Goal: Task Accomplishment & Management: Use online tool/utility

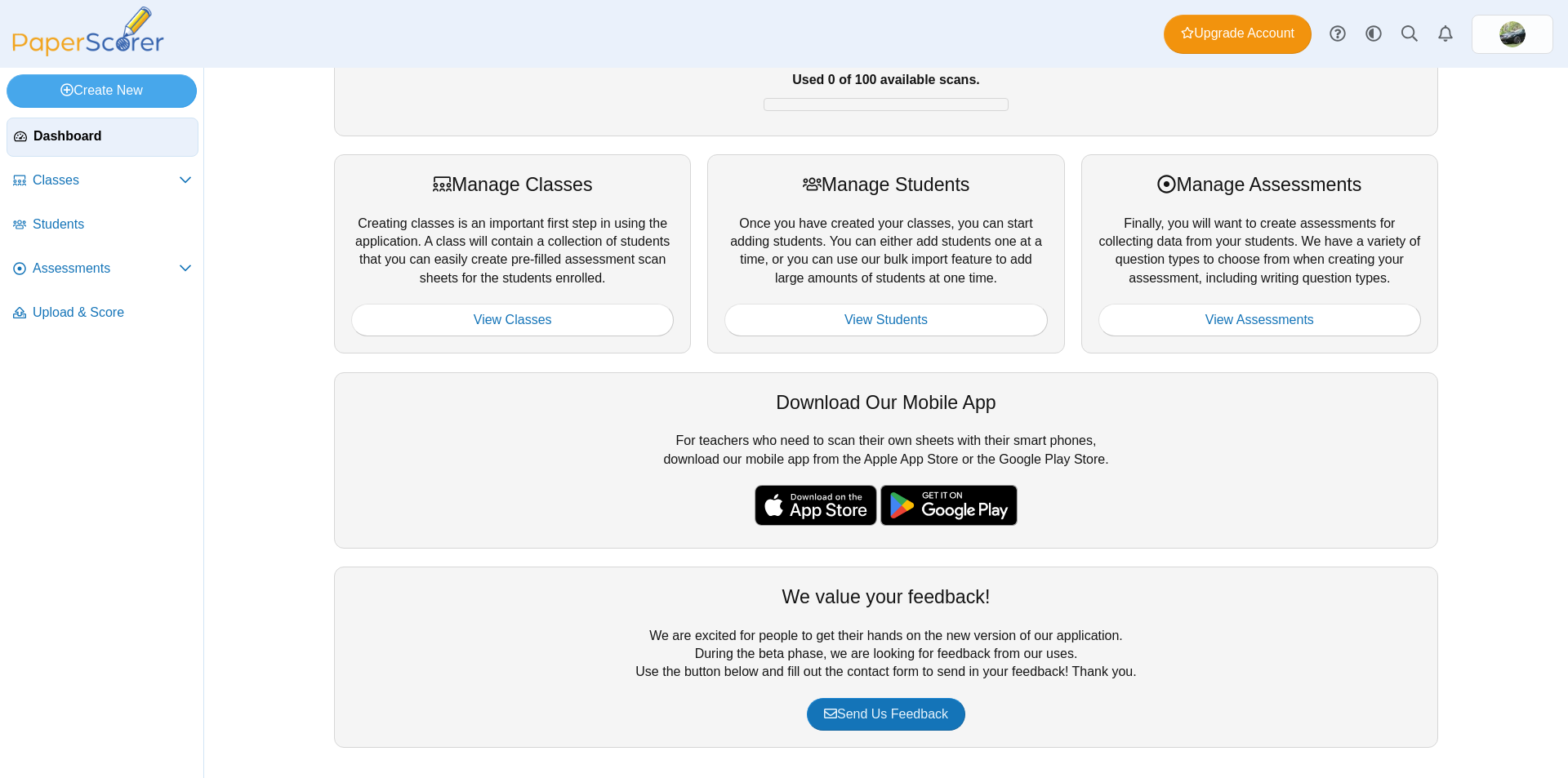
scroll to position [150, 0]
click at [1268, 317] on link "View Assessments" at bounding box center [1259, 319] width 322 height 33
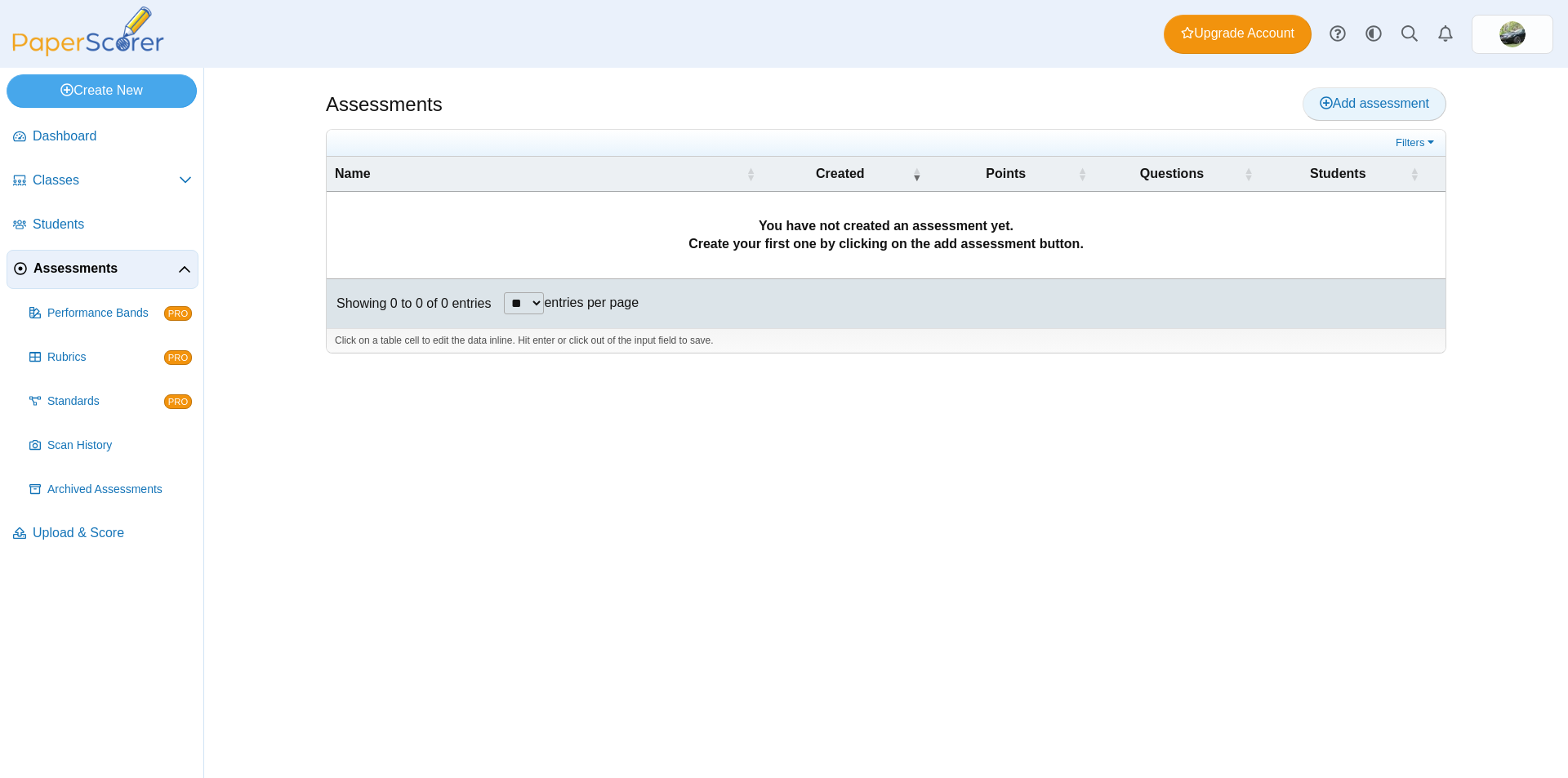
click at [1327, 99] on icon at bounding box center [1326, 102] width 13 height 13
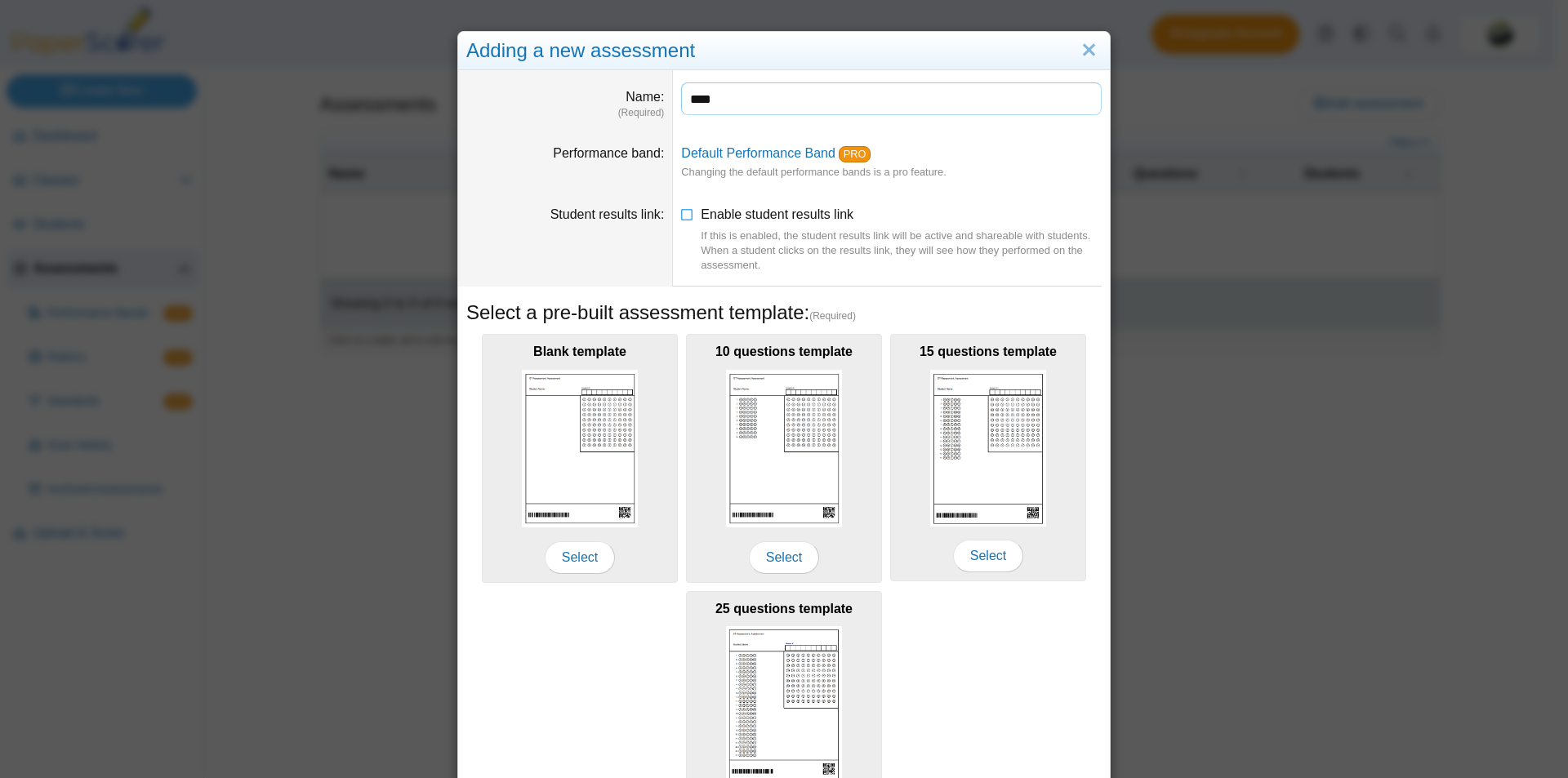
scroll to position [126, 0]
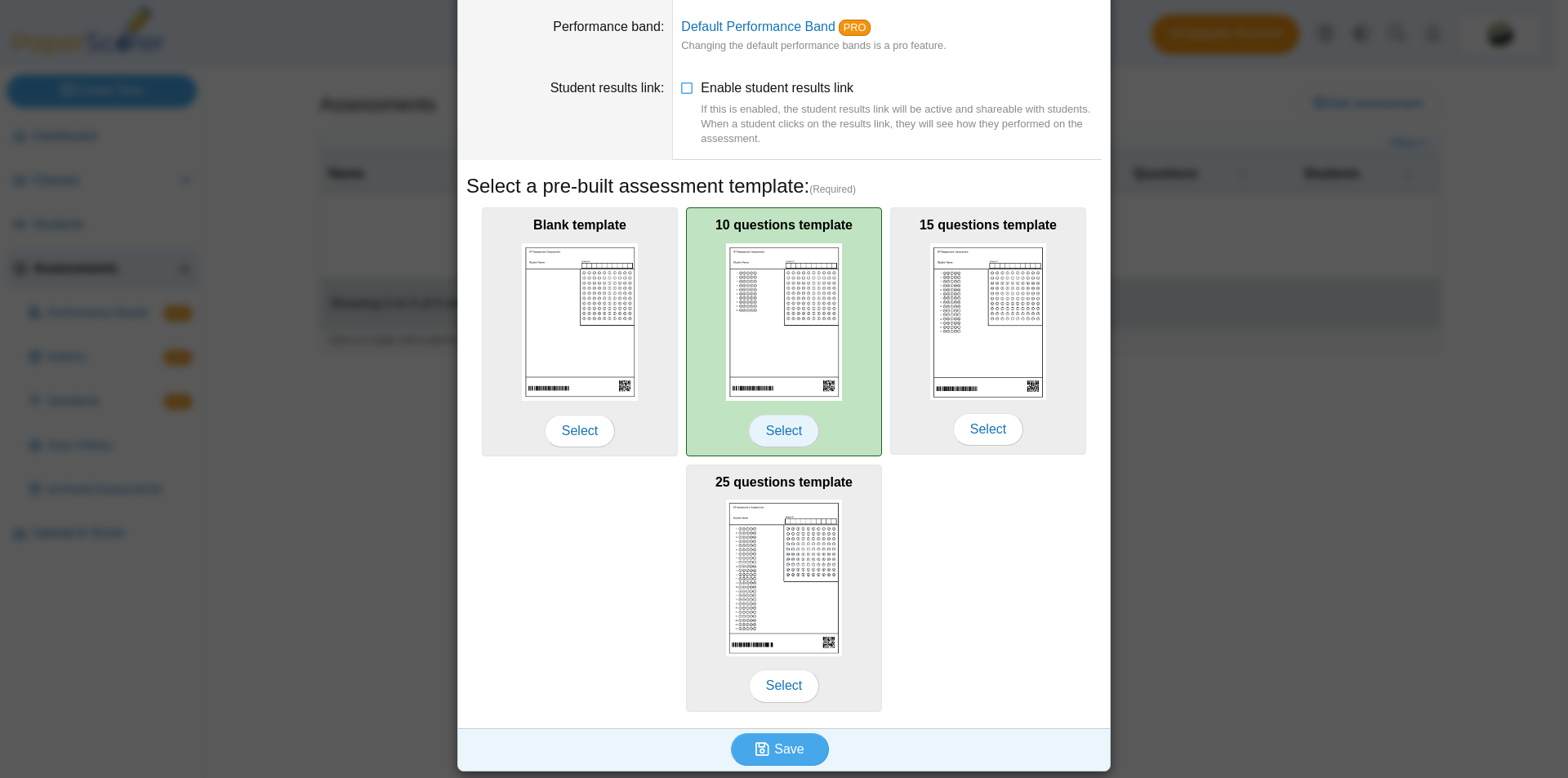
type input "****"
click at [779, 426] on span "Select" at bounding box center [784, 432] width 70 height 33
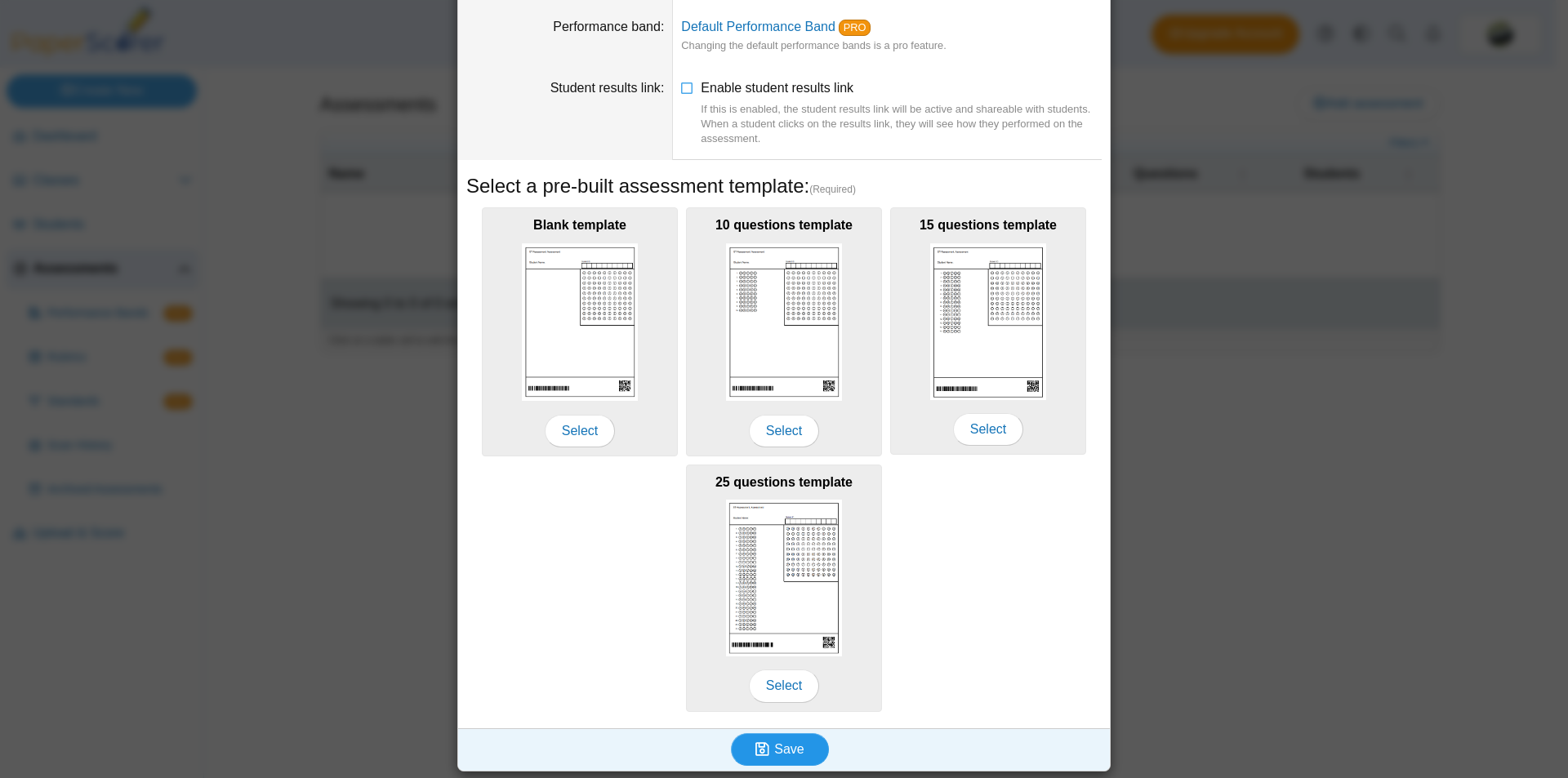
click at [786, 748] on span "Save" at bounding box center [788, 749] width 29 height 14
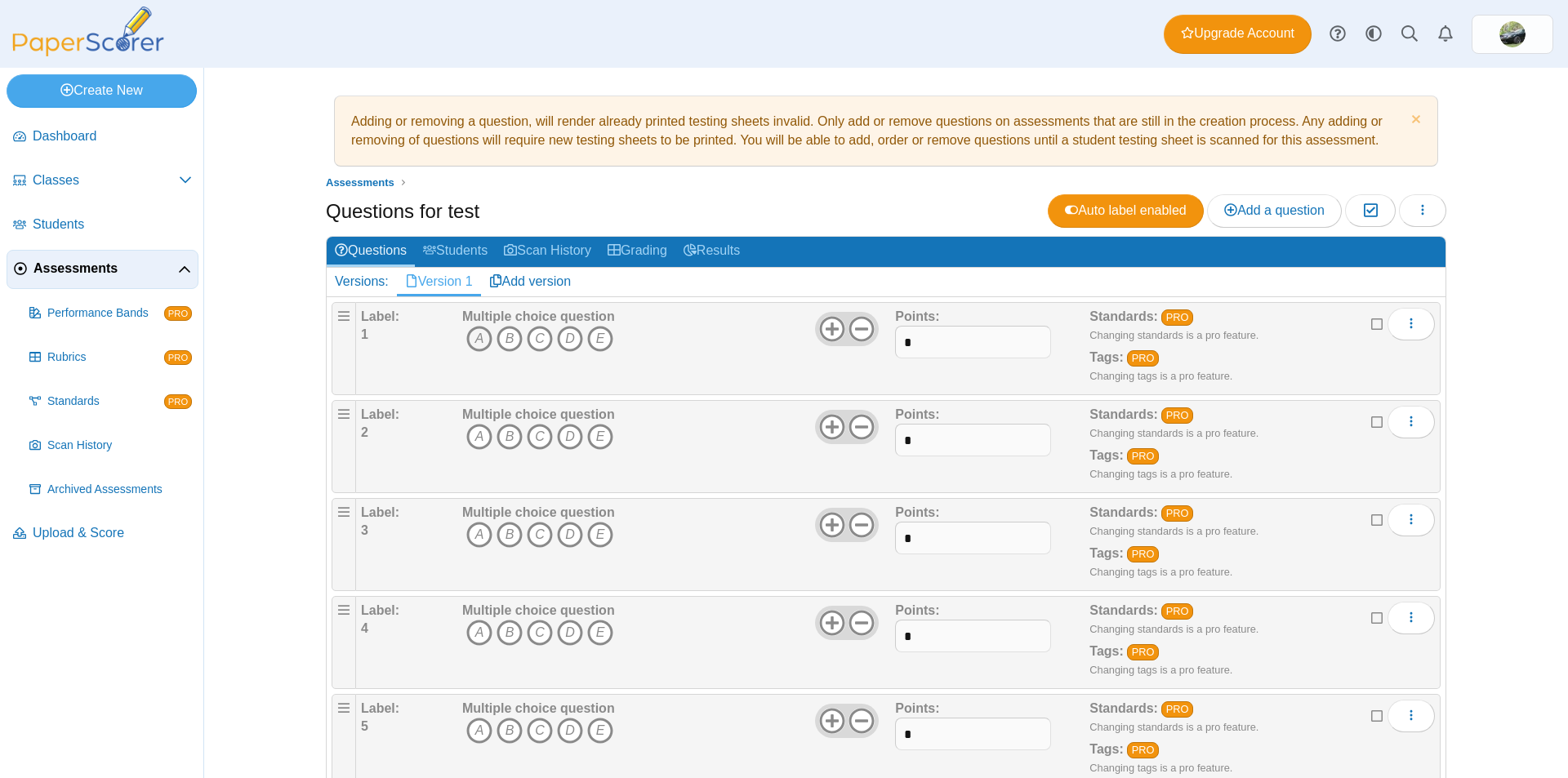
click at [473, 334] on icon "A" at bounding box center [479, 339] width 26 height 26
click at [502, 432] on icon "B" at bounding box center [510, 437] width 26 height 26
click at [564, 537] on icon "D" at bounding box center [570, 535] width 26 height 26
click at [533, 627] on icon "C" at bounding box center [540, 633] width 26 height 26
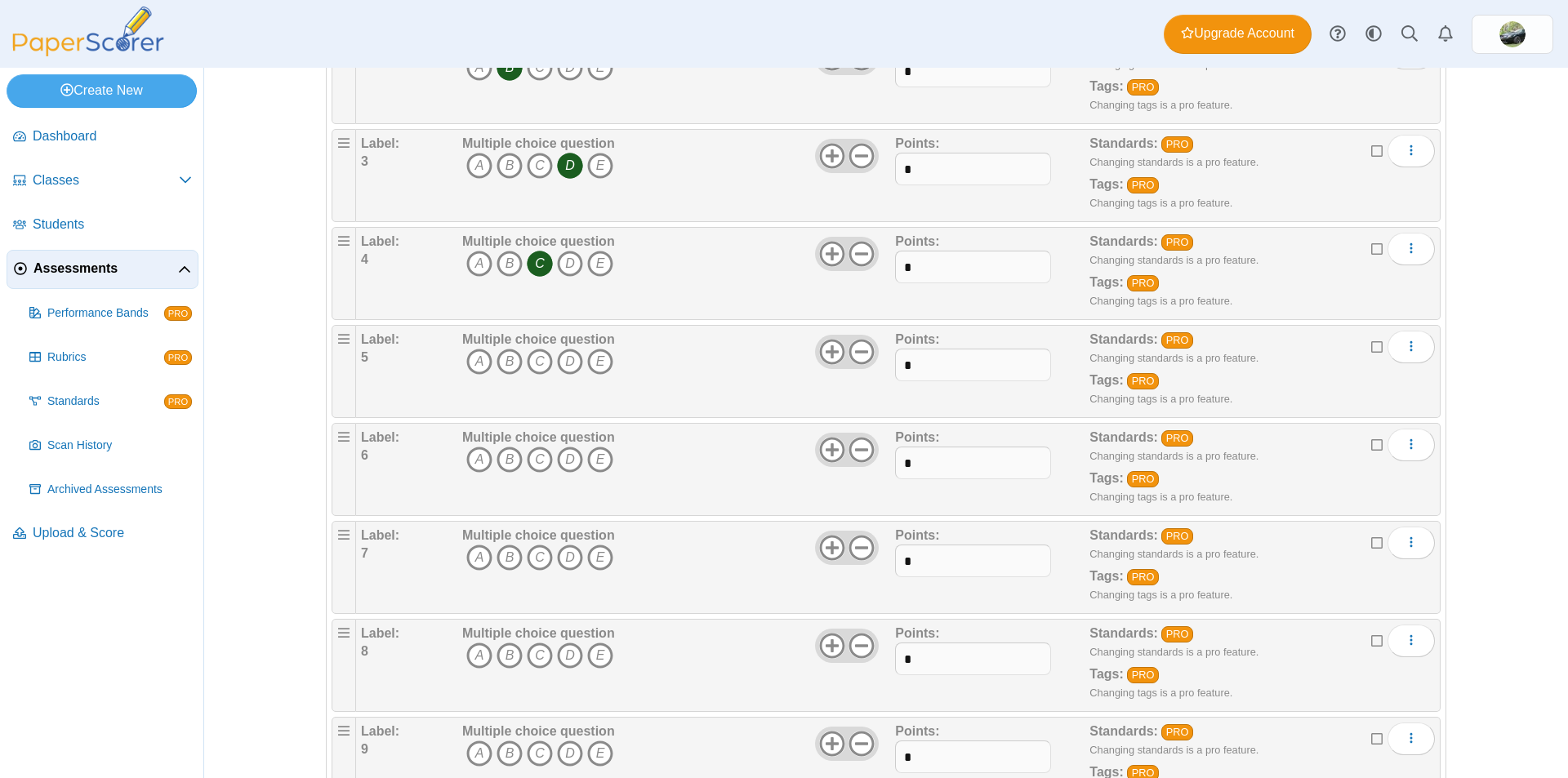
scroll to position [408, 0]
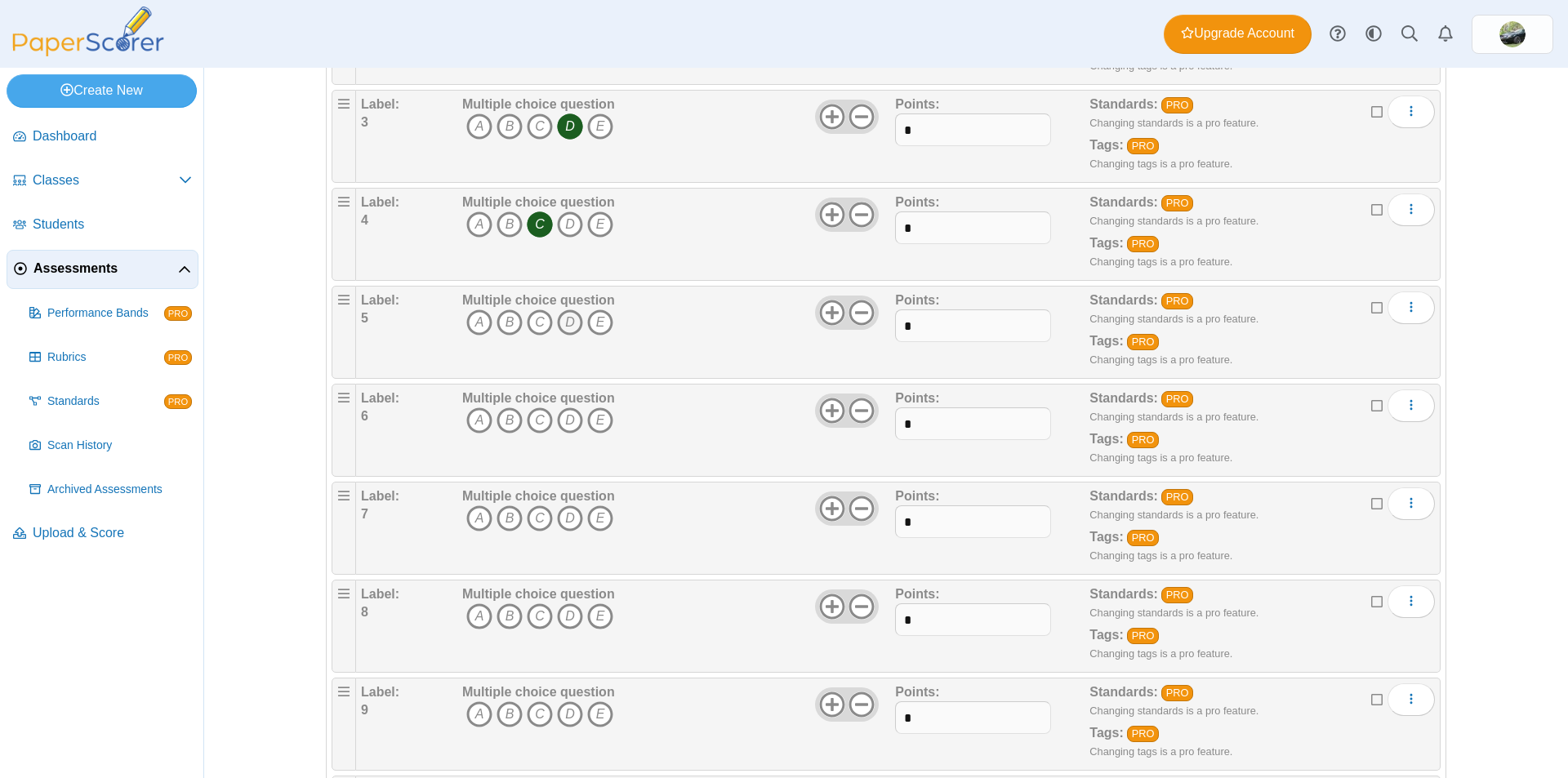
click at [562, 315] on icon "D" at bounding box center [570, 322] width 26 height 26
click at [564, 424] on icon "D" at bounding box center [570, 420] width 26 height 26
click at [505, 513] on icon "B" at bounding box center [510, 518] width 26 height 26
click at [499, 613] on icon "B" at bounding box center [510, 616] width 26 height 26
click at [471, 711] on icon "A" at bounding box center [479, 714] width 26 height 26
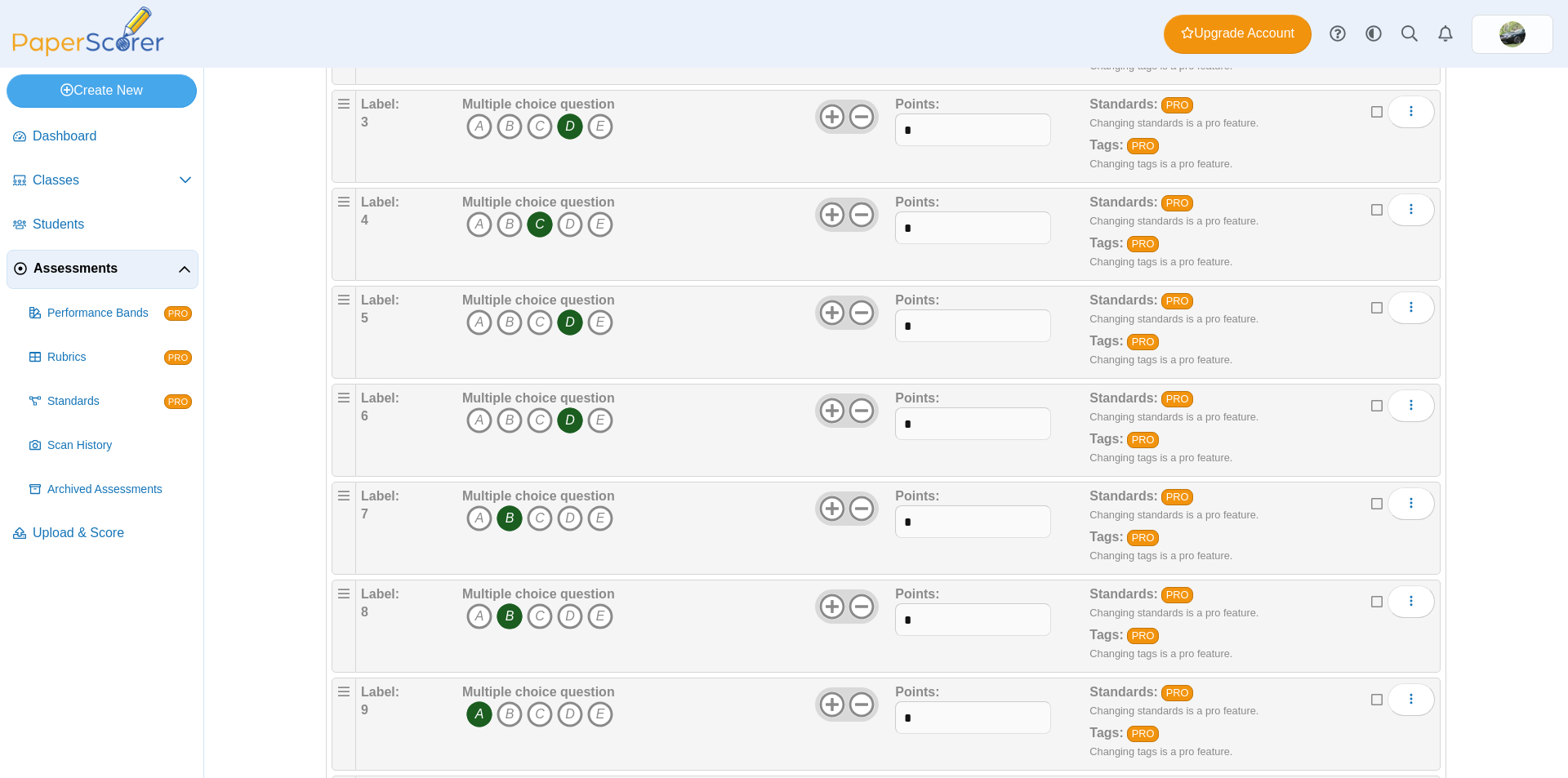
scroll to position [536, 0]
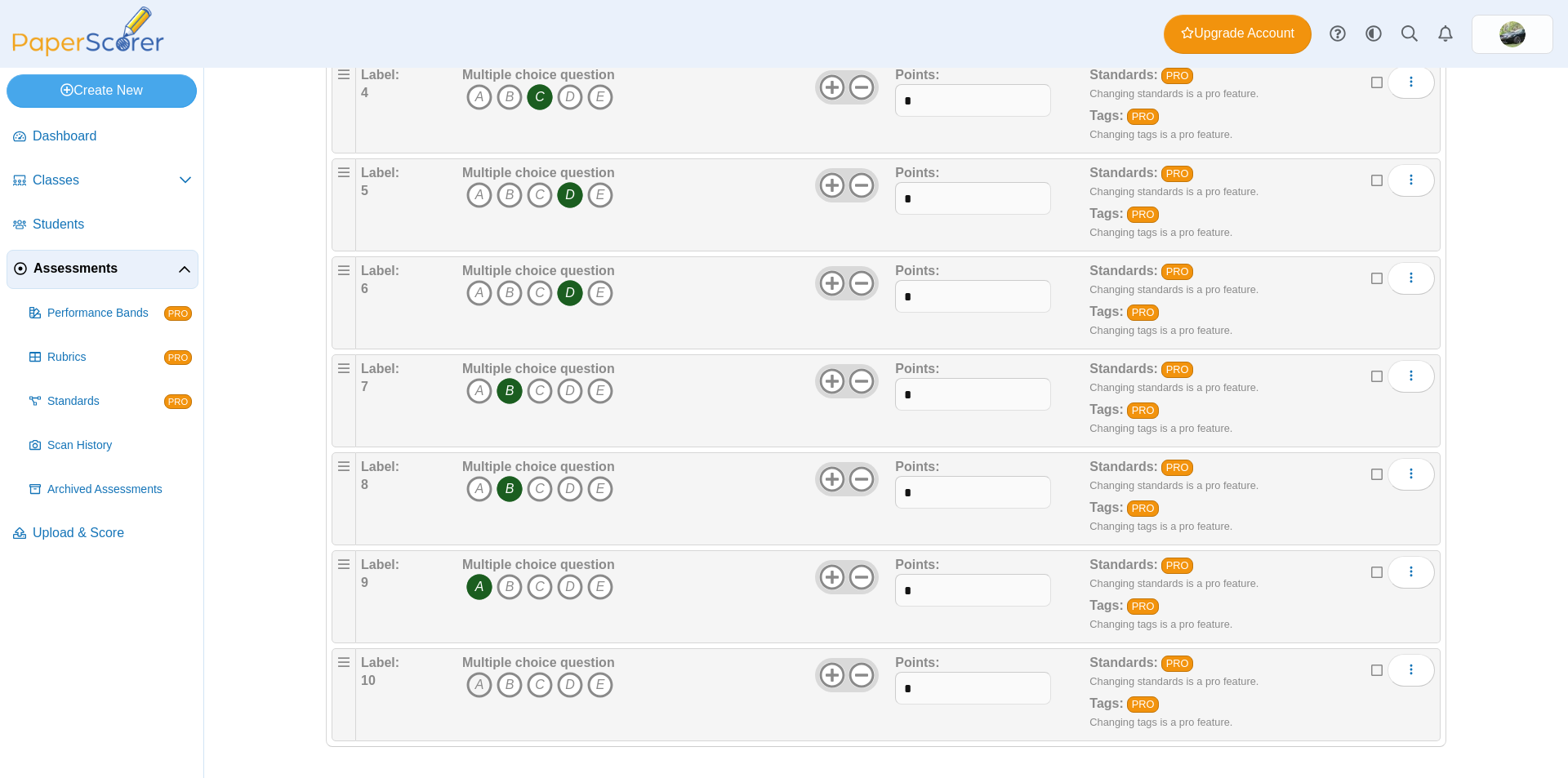
click at [477, 680] on icon "A" at bounding box center [479, 685] width 26 height 26
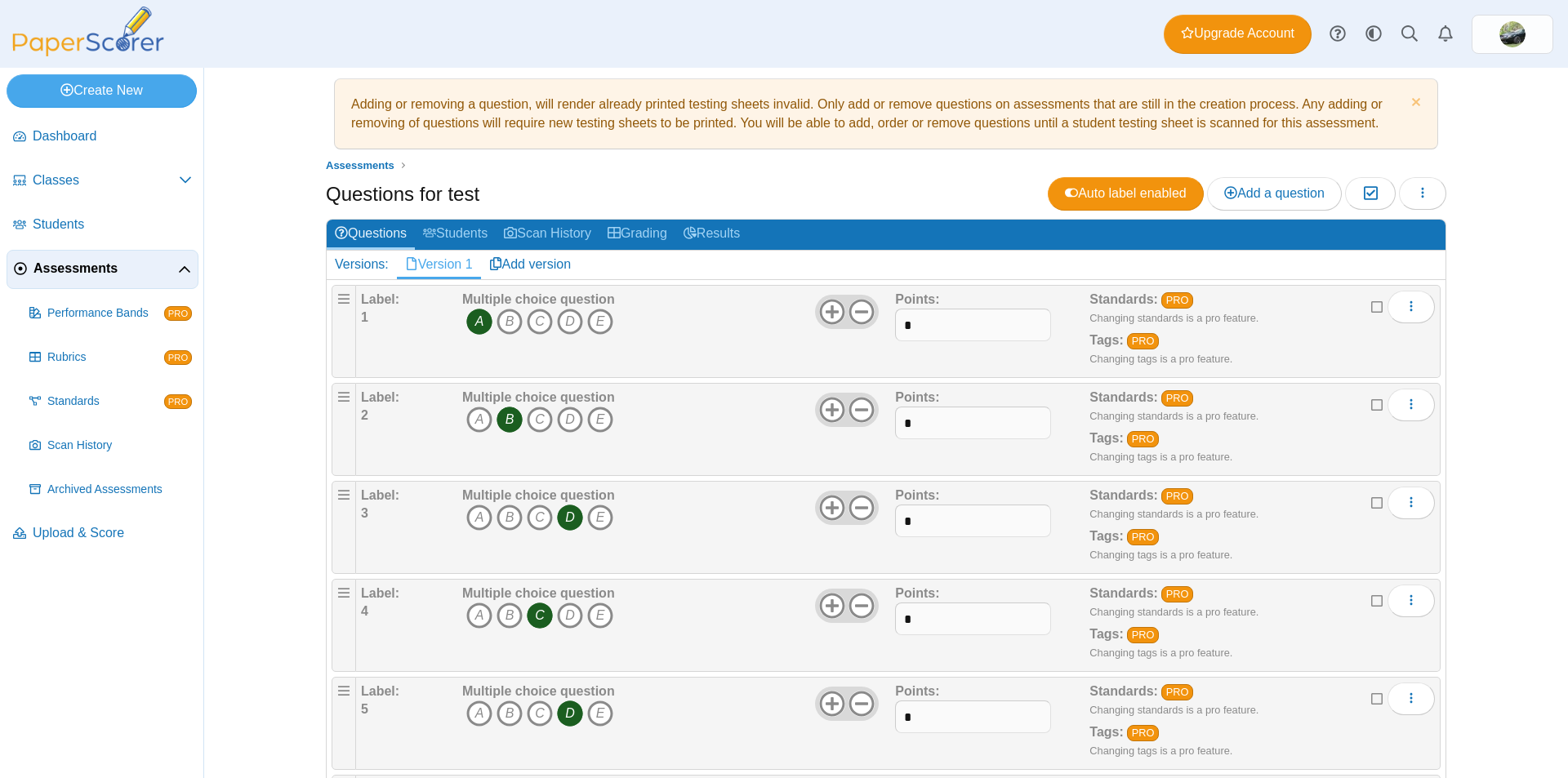
scroll to position [0, 0]
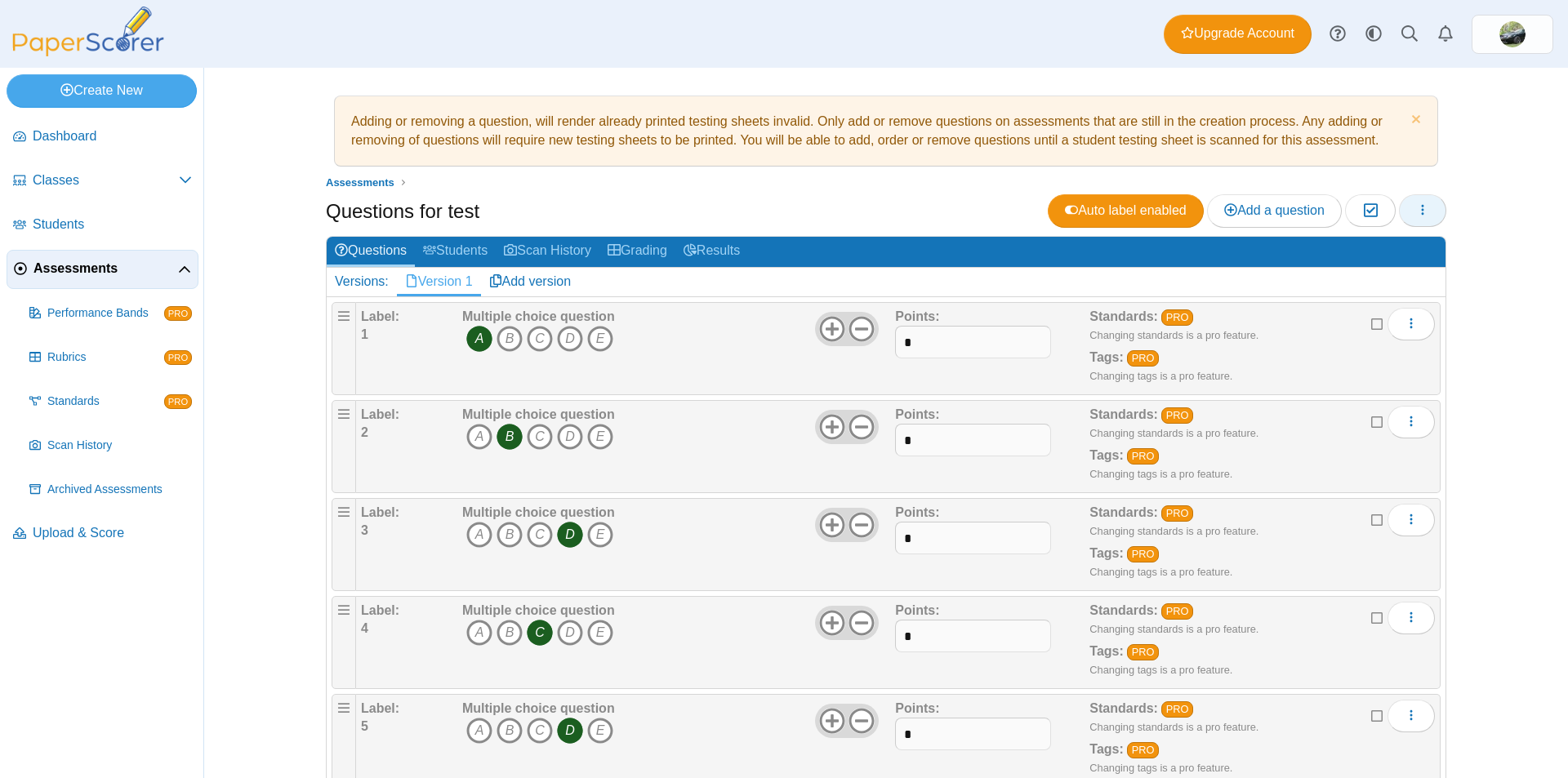
click at [1418, 207] on icon "button" at bounding box center [1422, 210] width 13 height 13
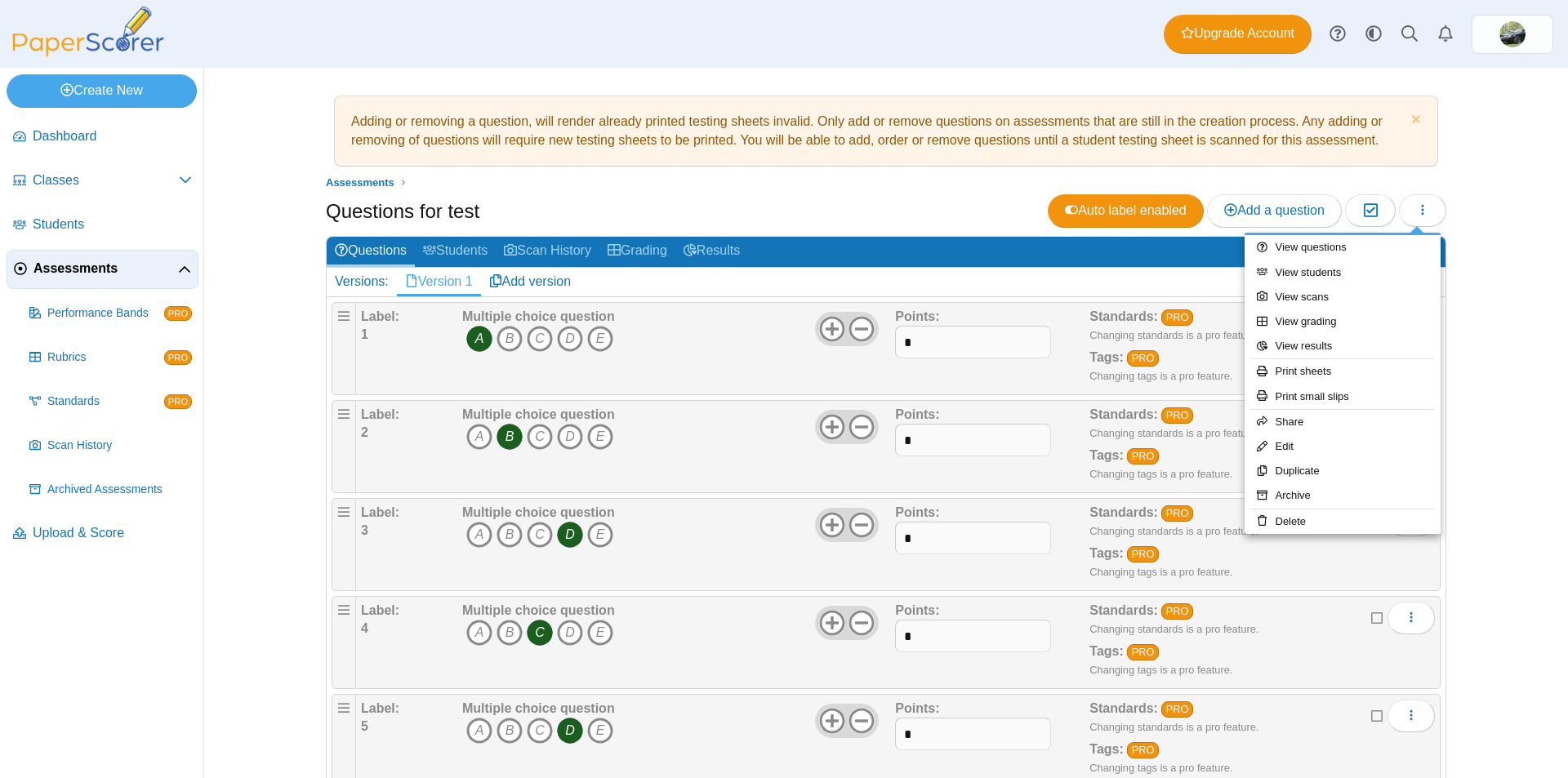
click at [273, 255] on div "Adding or removing a question, will render already printed testing sheets inval…" at bounding box center [885, 423] width 1225 height 710
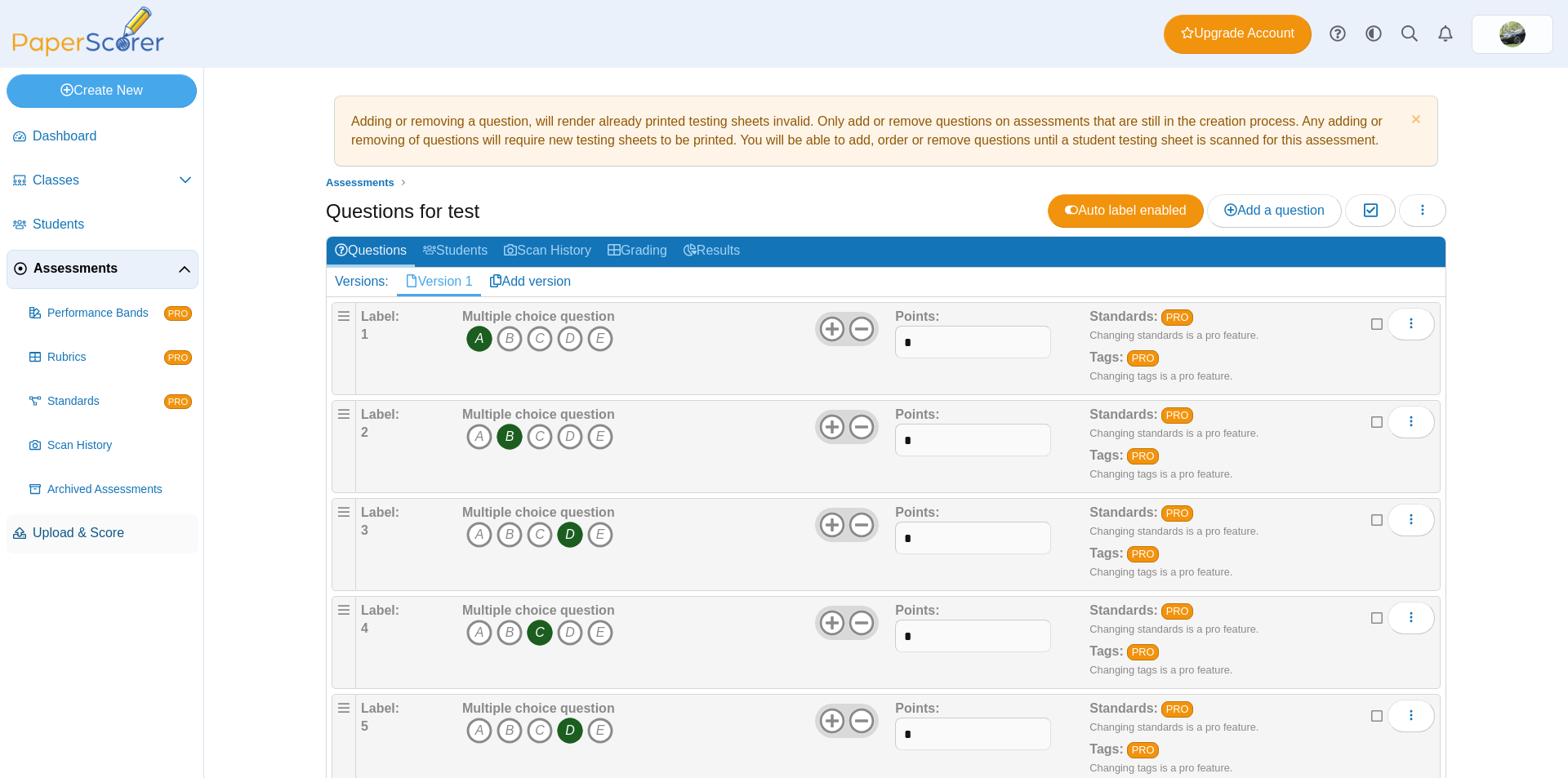
click at [62, 530] on span "Upload & Score" at bounding box center [112, 533] width 159 height 18
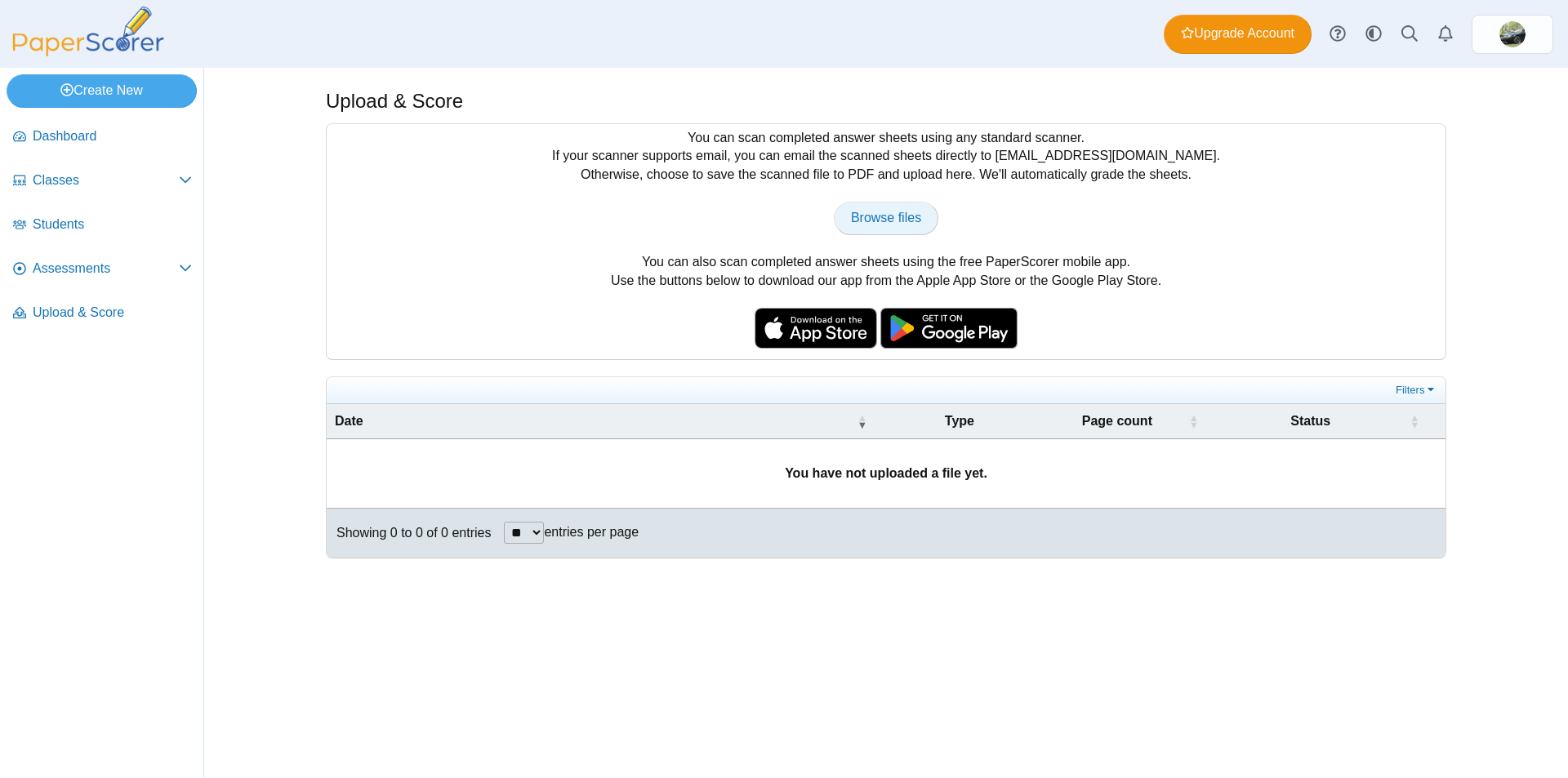
click at [879, 214] on span "Browse files" at bounding box center [886, 217] width 70 height 14
click at [891, 211] on span "Browse files" at bounding box center [886, 217] width 70 height 14
click at [77, 134] on span "Dashboard" at bounding box center [112, 136] width 159 height 18
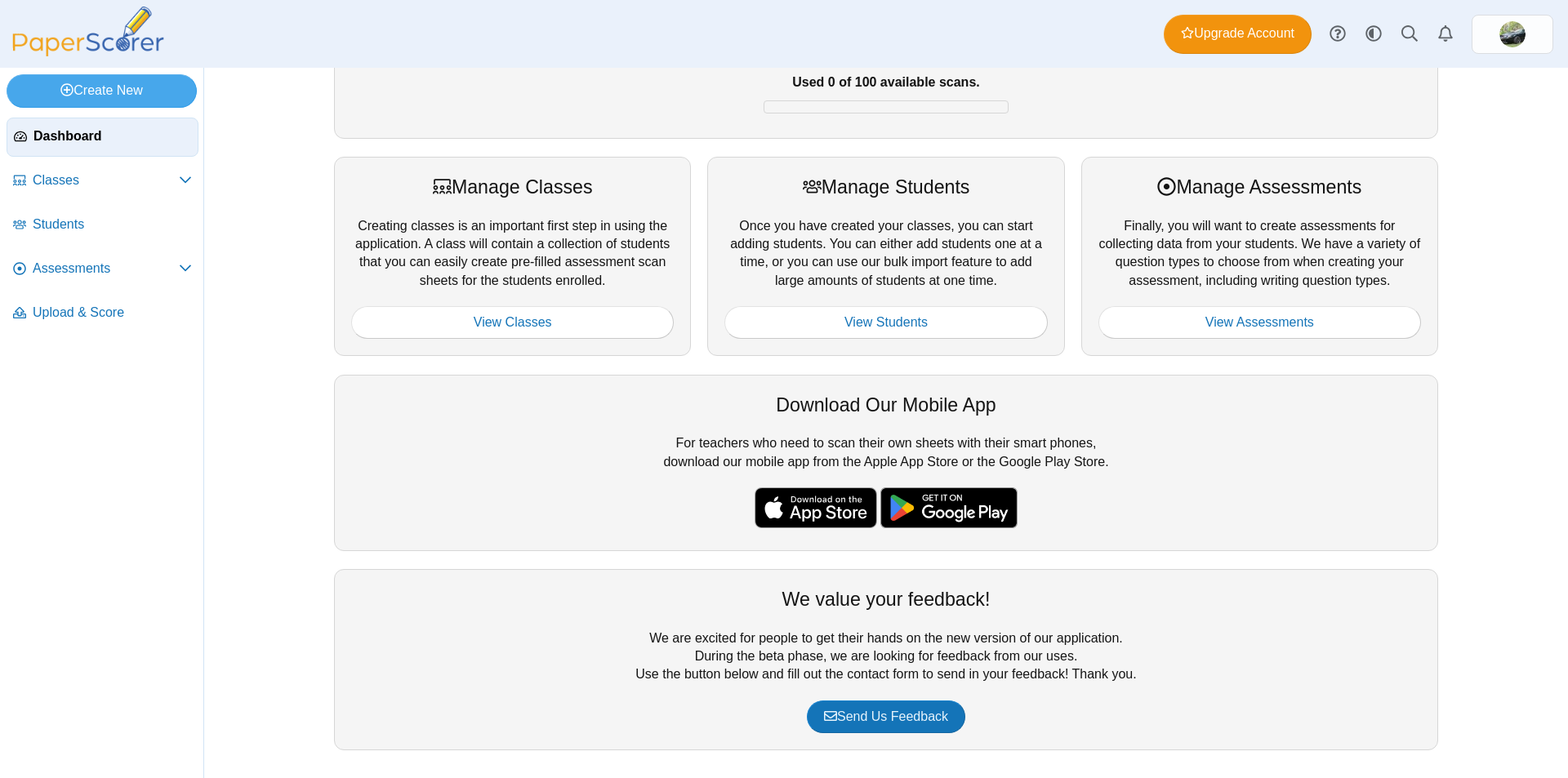
scroll to position [150, 0]
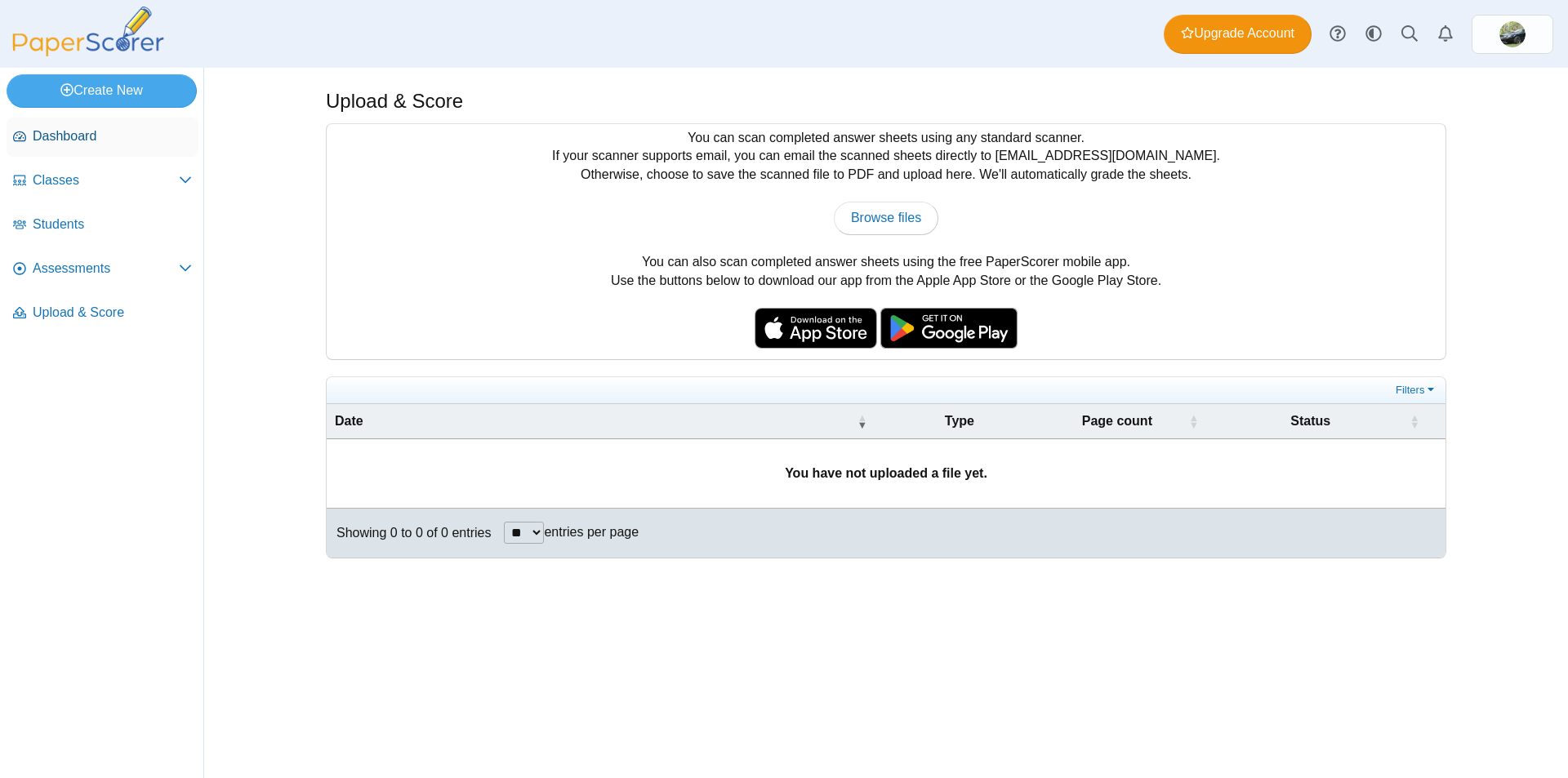
click at [67, 141] on span "Dashboard" at bounding box center [112, 136] width 159 height 18
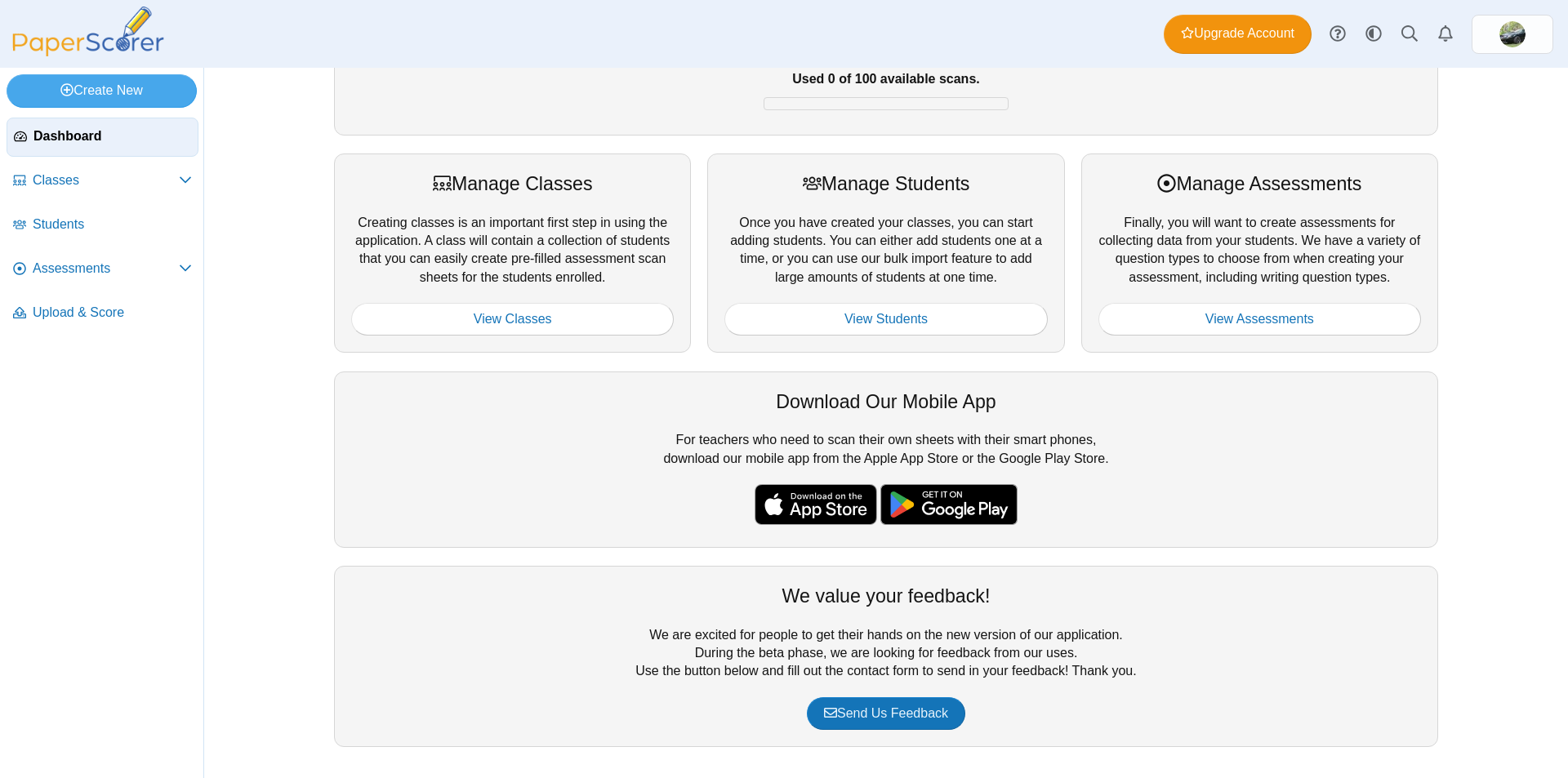
scroll to position [14, 0]
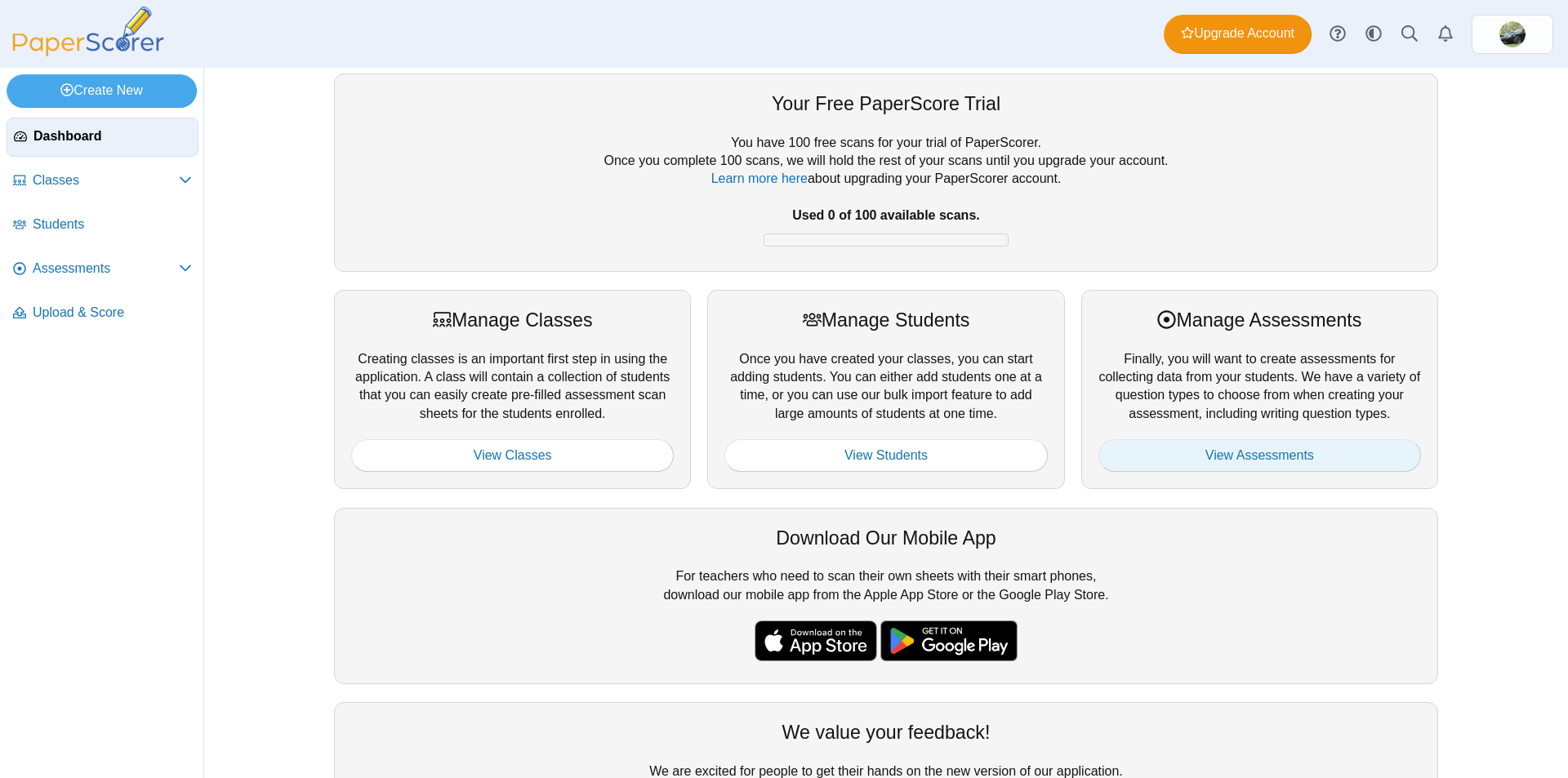
click at [1272, 451] on link "View Assessments" at bounding box center [1259, 456] width 322 height 33
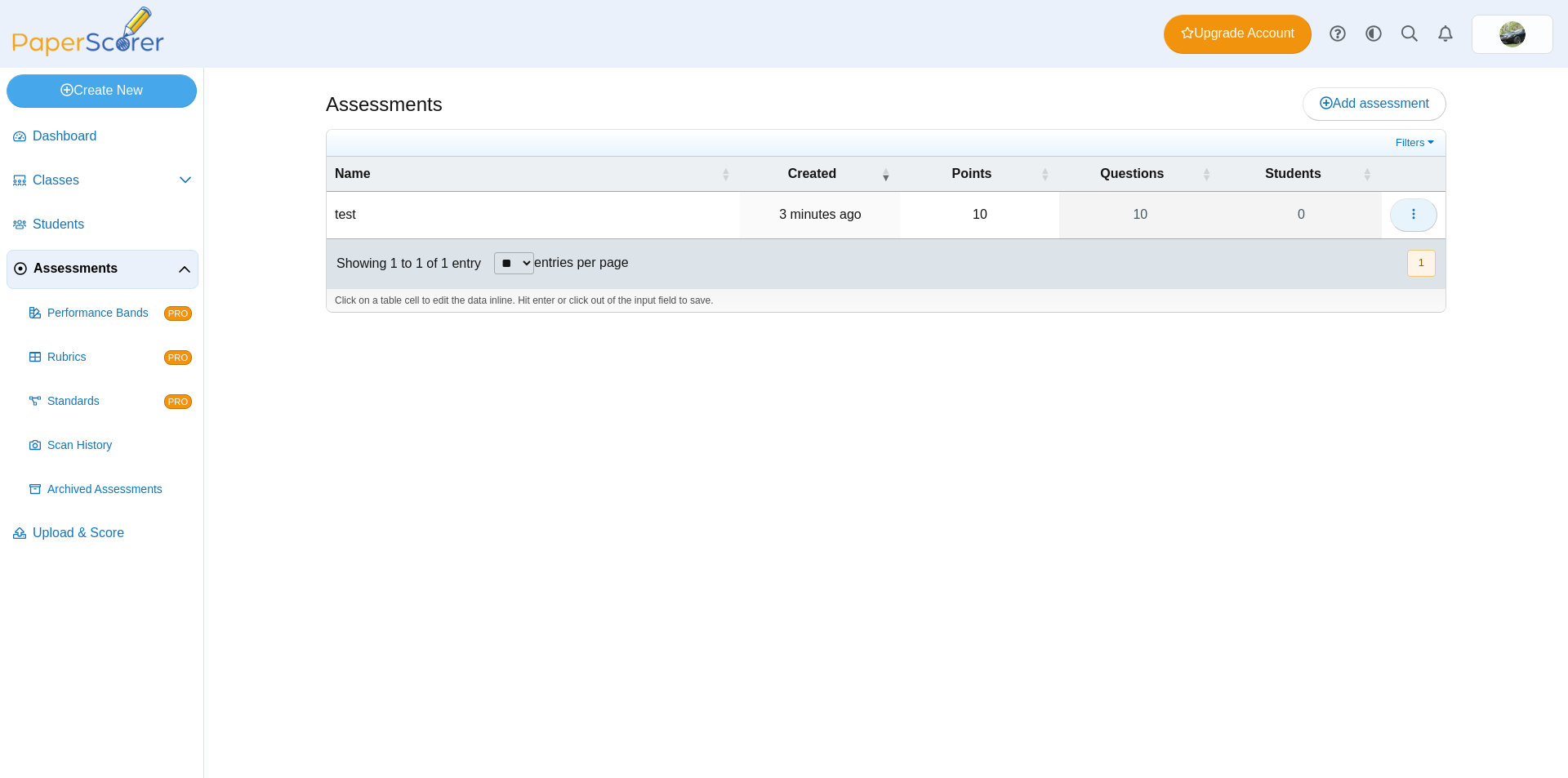
click at [1415, 208] on icon "button" at bounding box center [1413, 213] width 13 height 13
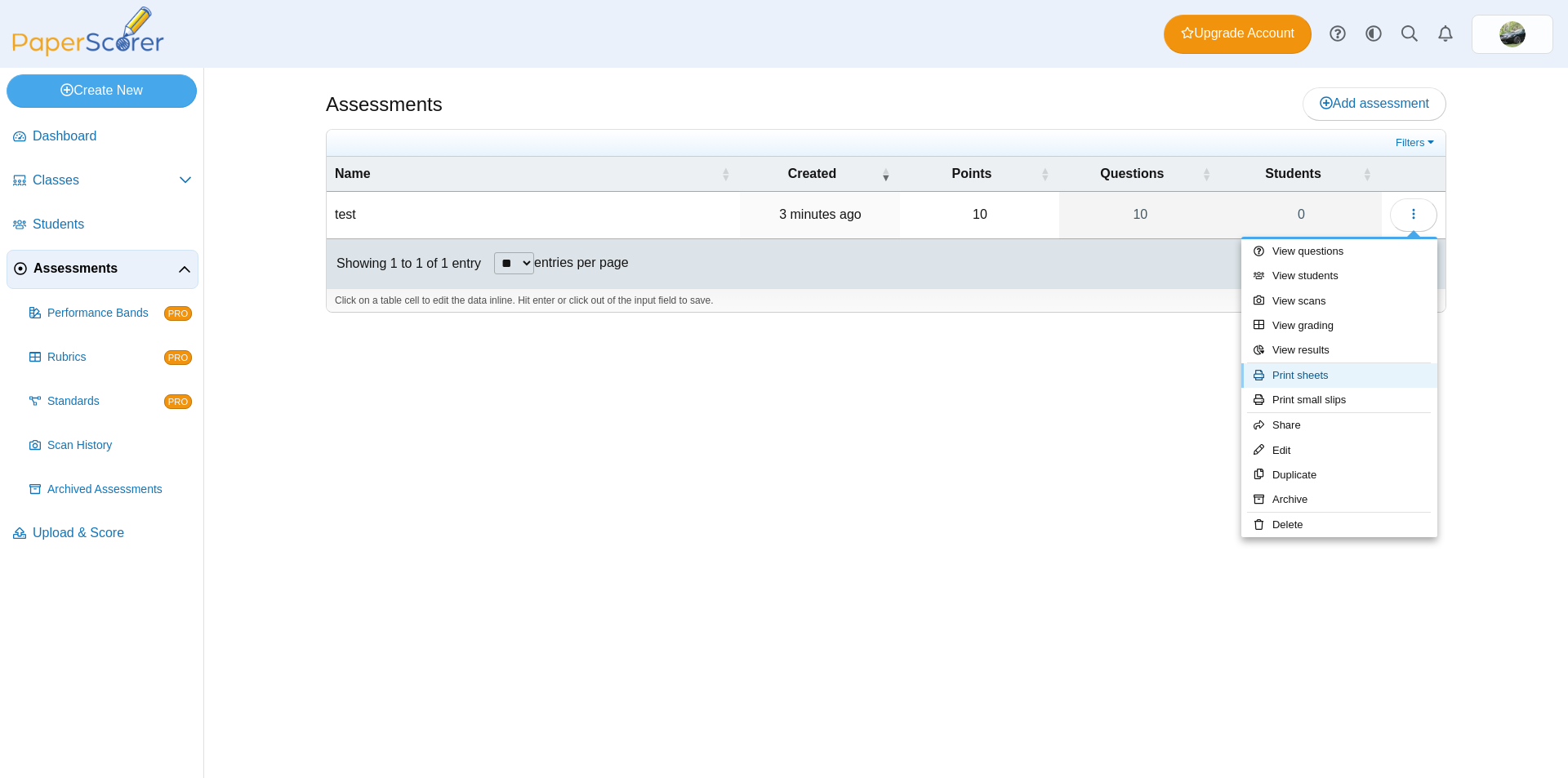
click at [1308, 377] on link "Print sheets" at bounding box center [1339, 376] width 196 height 24
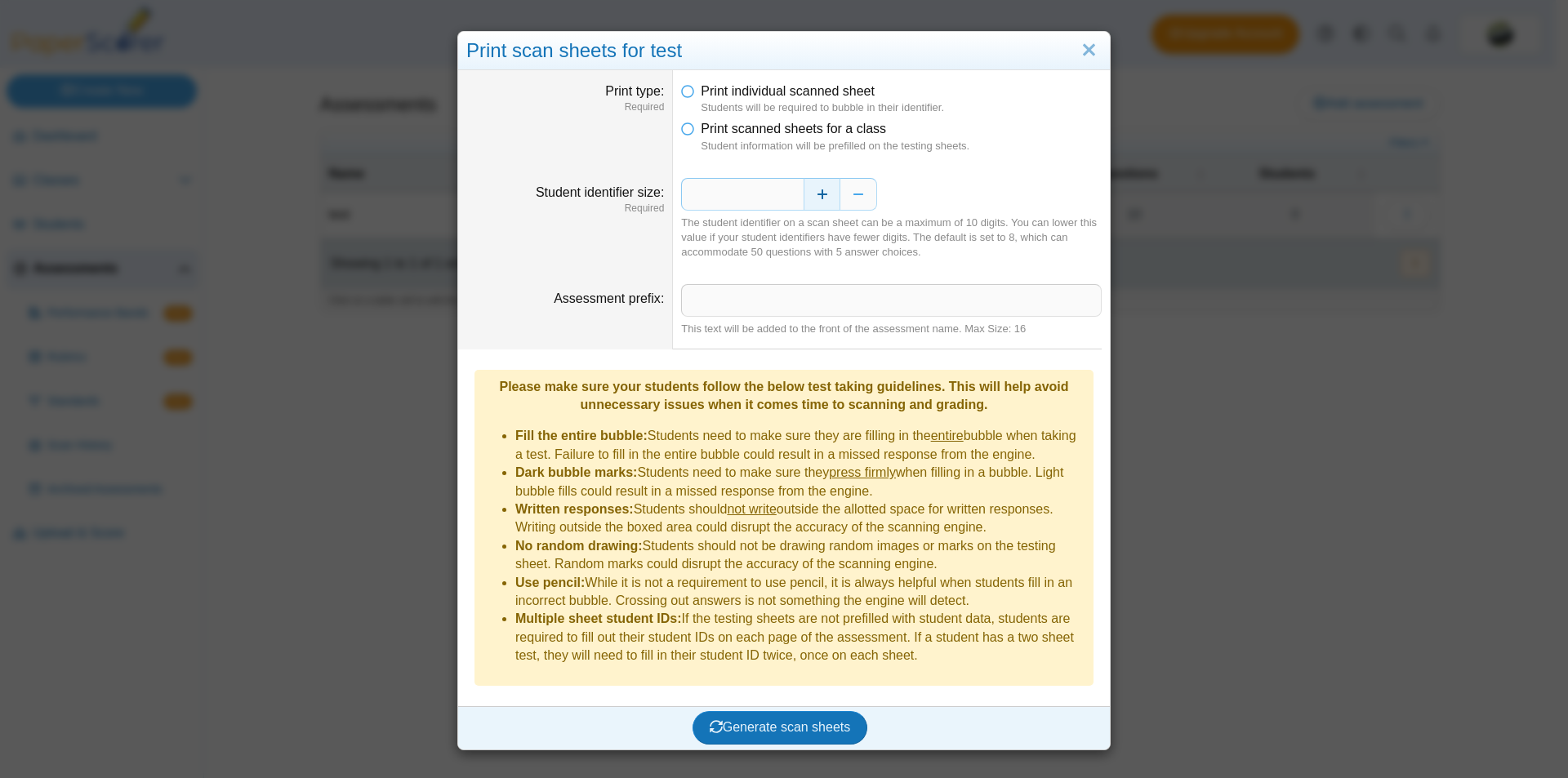
click at [814, 190] on button "Increase" at bounding box center [822, 194] width 37 height 33
click at [764, 720] on span "Generate scan sheets" at bounding box center [780, 727] width 141 height 14
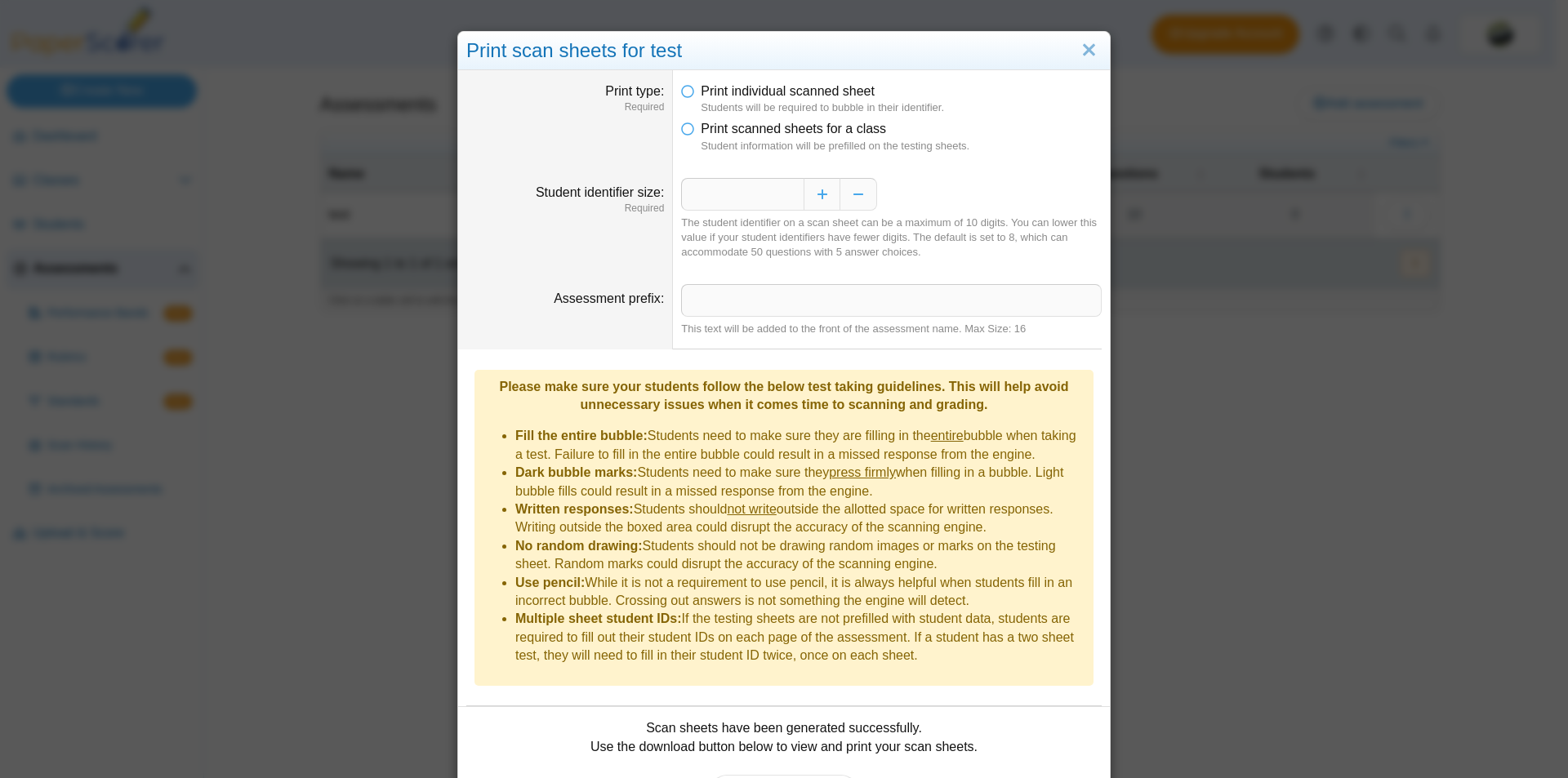
scroll to position [86, 0]
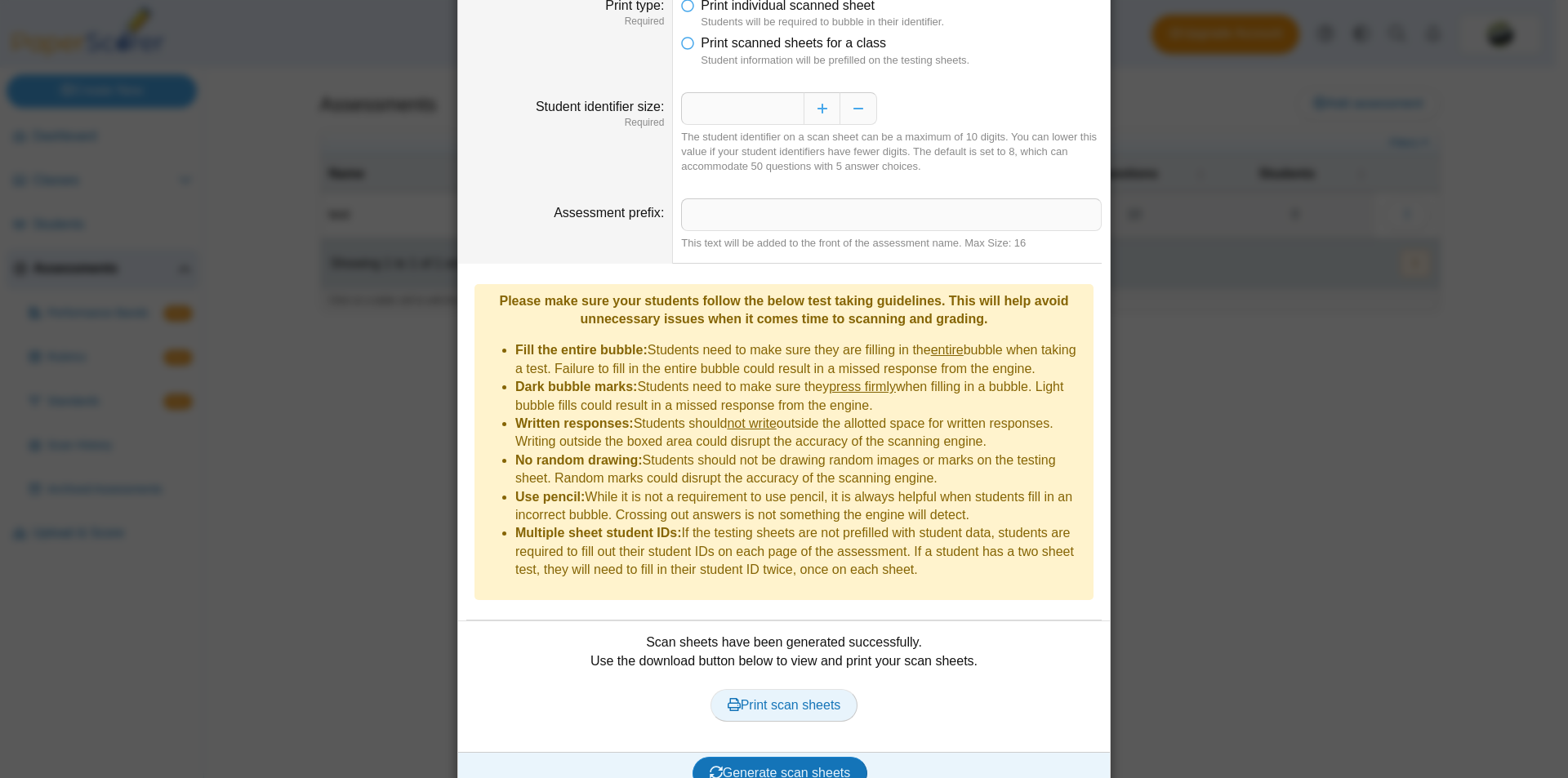
click at [775, 698] on span "Print scan sheets" at bounding box center [784, 705] width 113 height 14
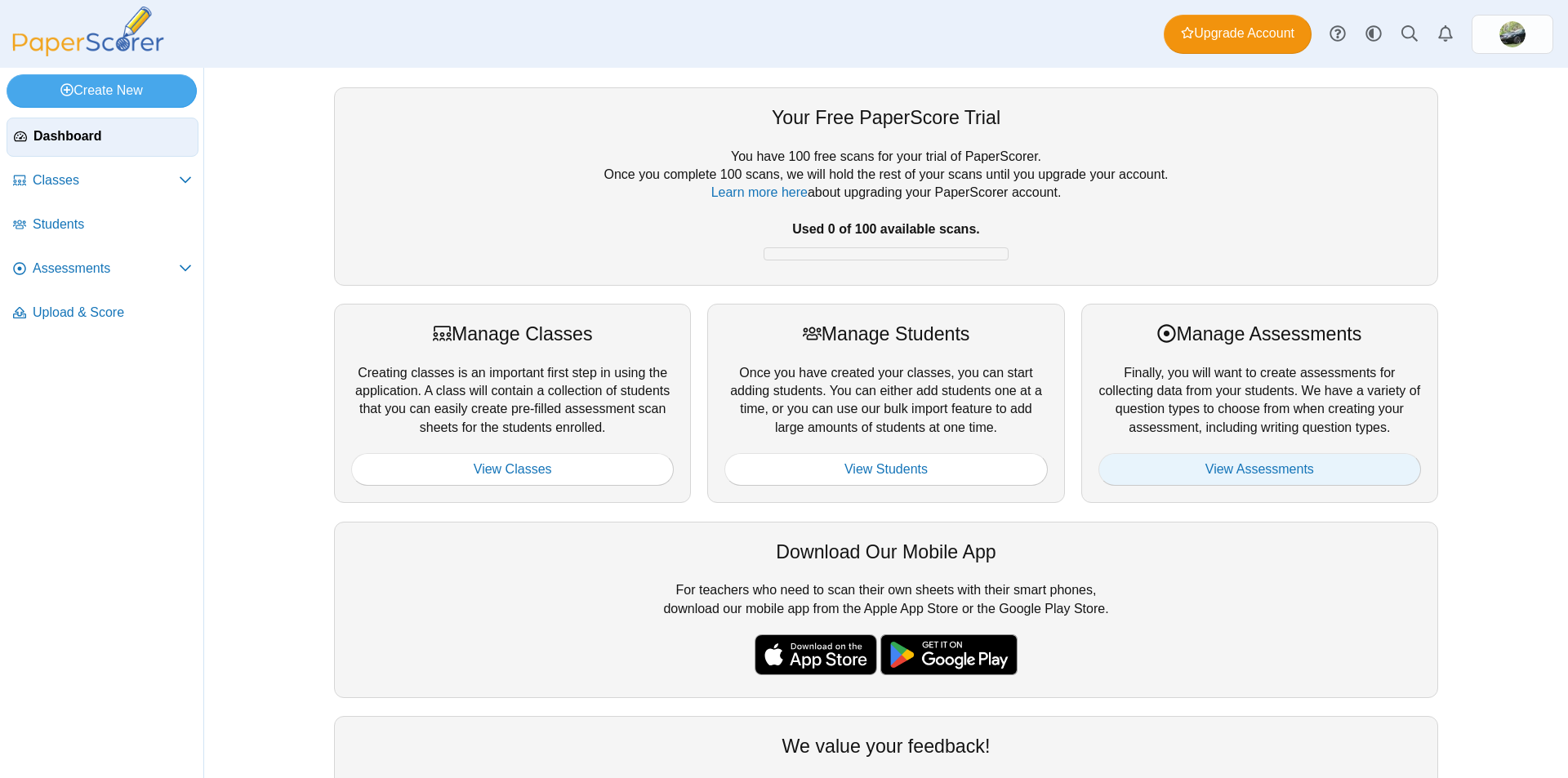
click at [1253, 464] on link "View Assessments" at bounding box center [1259, 469] width 322 height 33
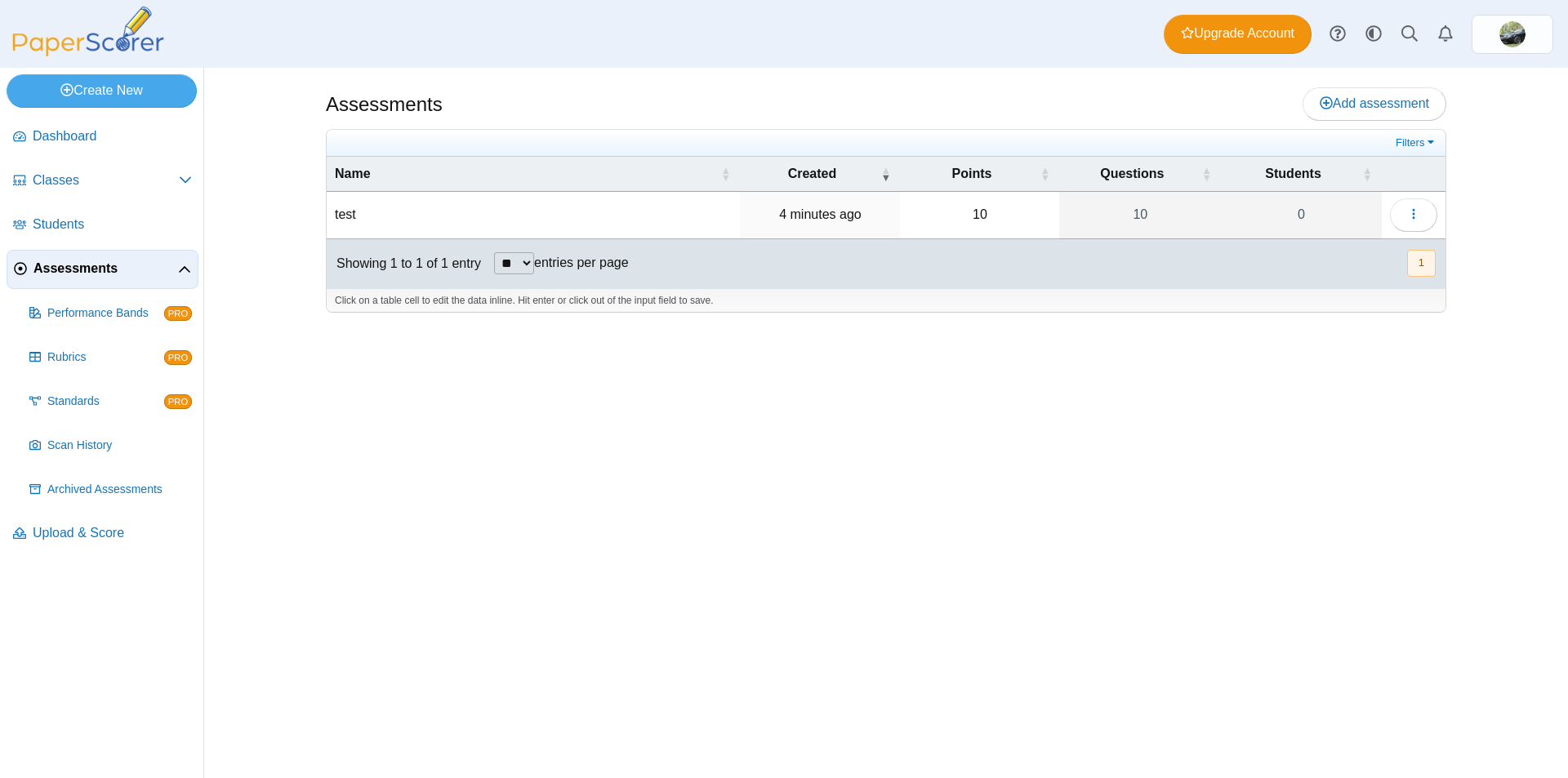
click at [570, 207] on td "test" at bounding box center [533, 215] width 413 height 46
click at [1417, 213] on icon "button" at bounding box center [1413, 213] width 13 height 13
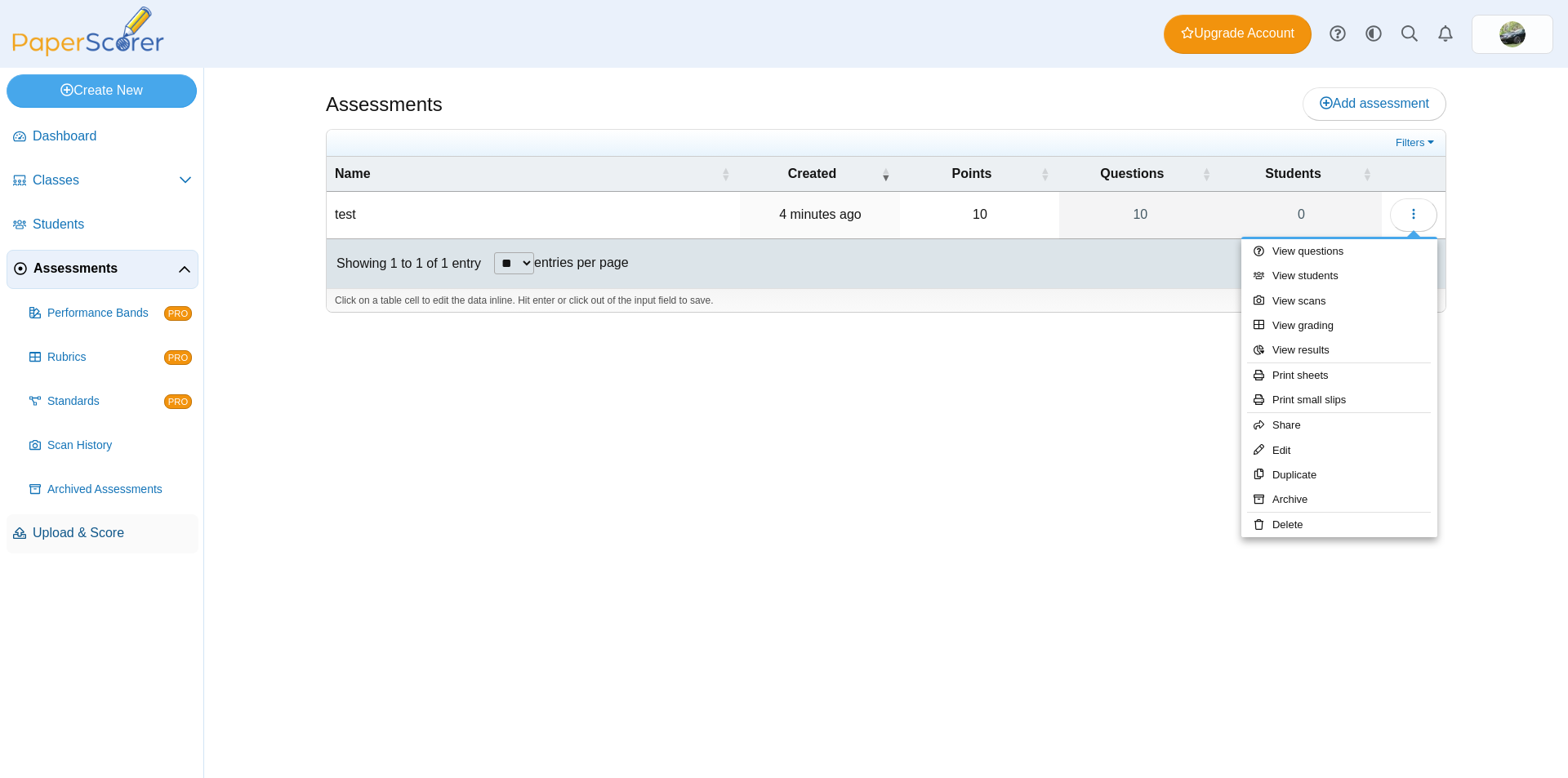
click at [77, 530] on span "Upload & Score" at bounding box center [112, 533] width 159 height 18
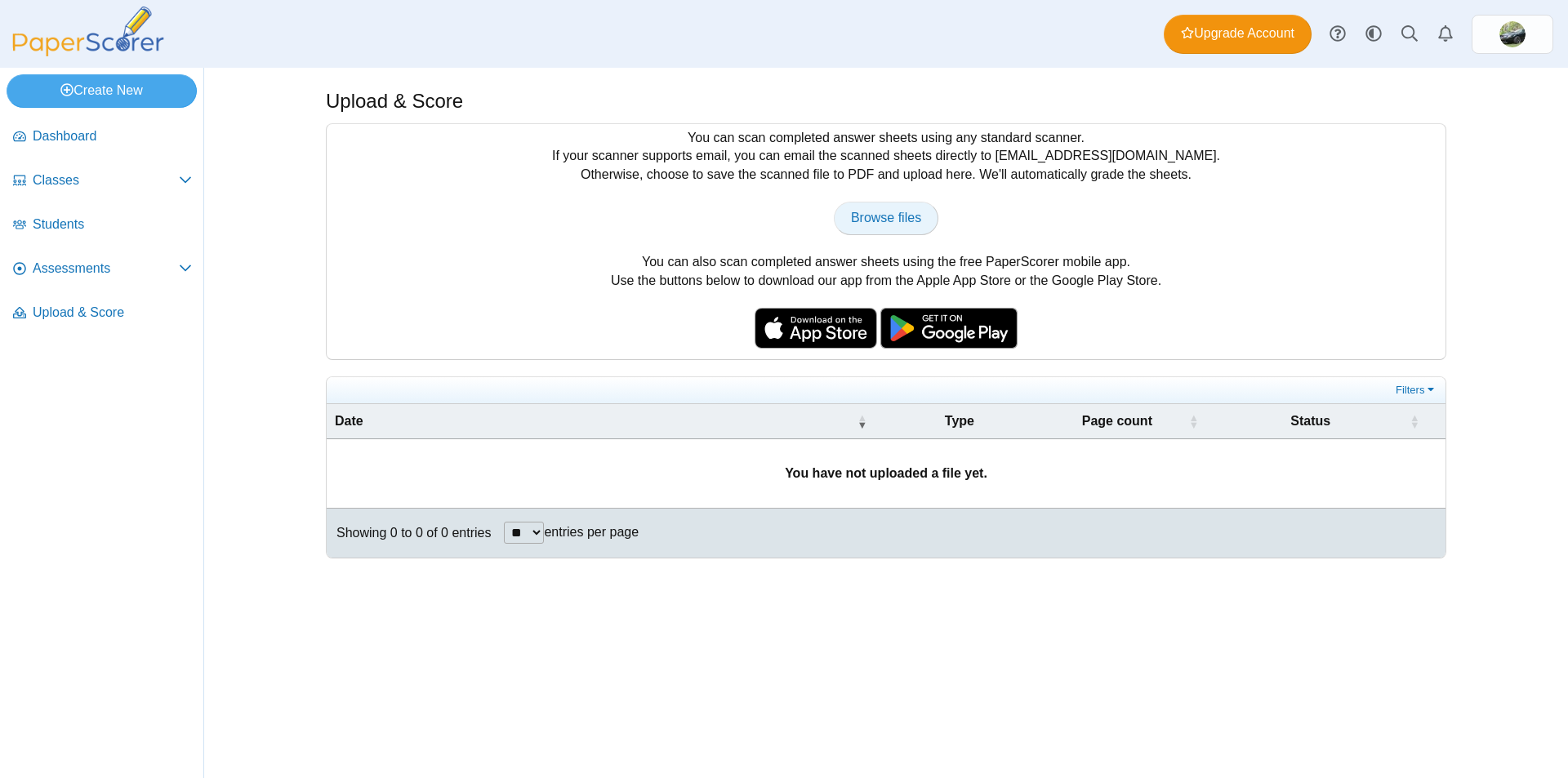
click at [892, 212] on span "Browse files" at bounding box center [886, 217] width 70 height 14
type input "**********"
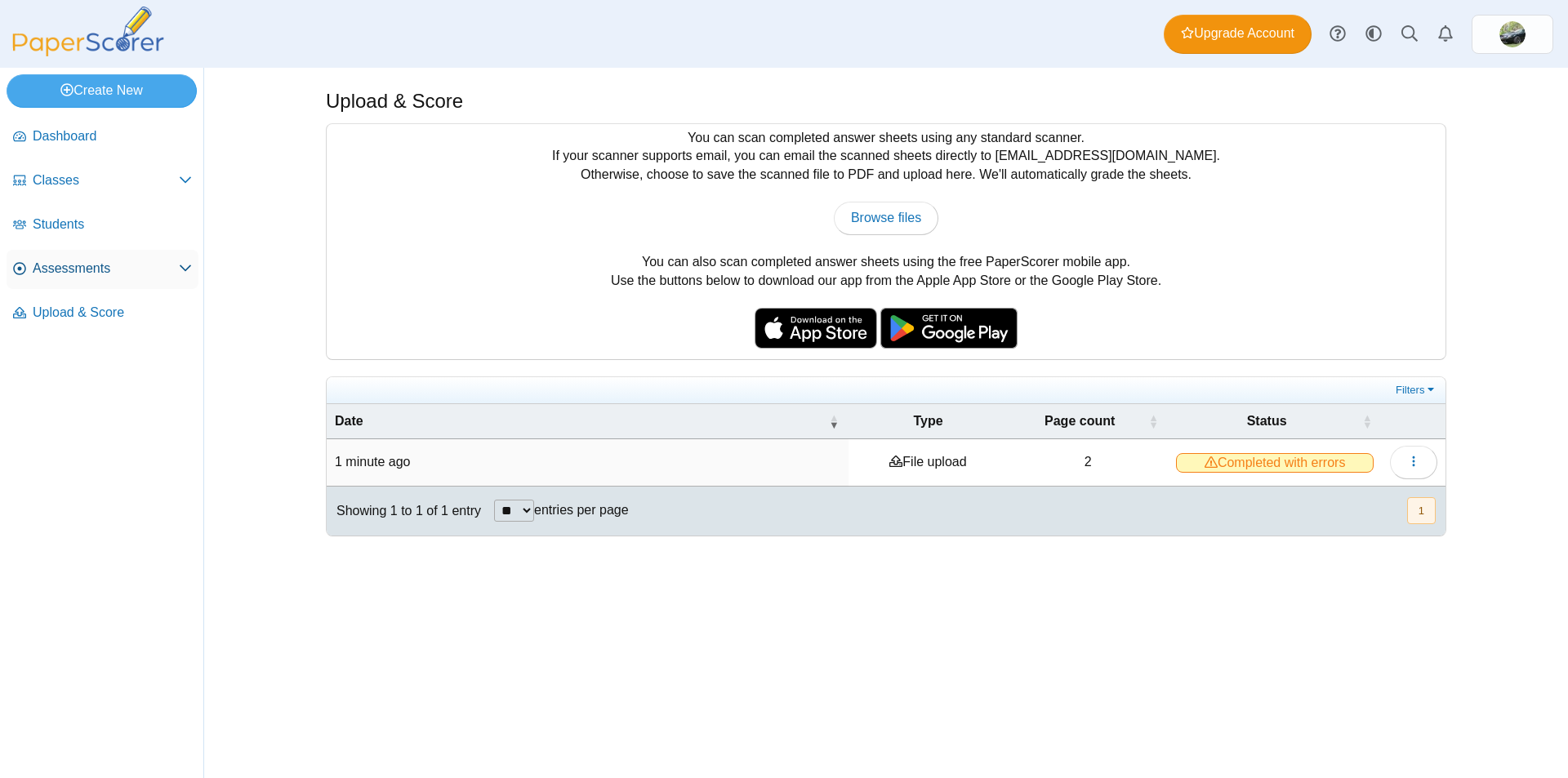
click at [80, 266] on span "Assessments" at bounding box center [106, 268] width 146 height 18
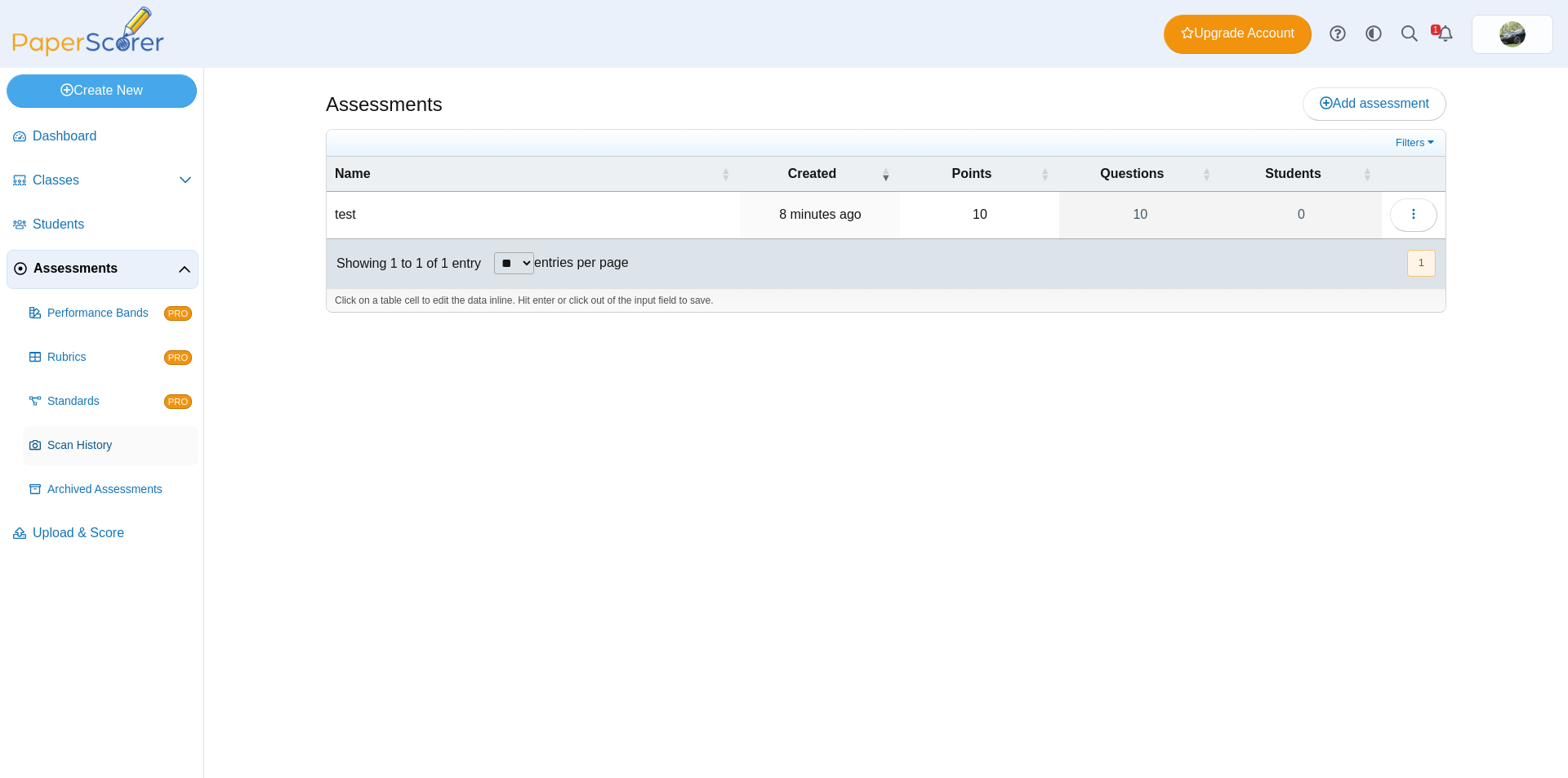
click at [83, 444] on span "Scan History" at bounding box center [119, 445] width 144 height 16
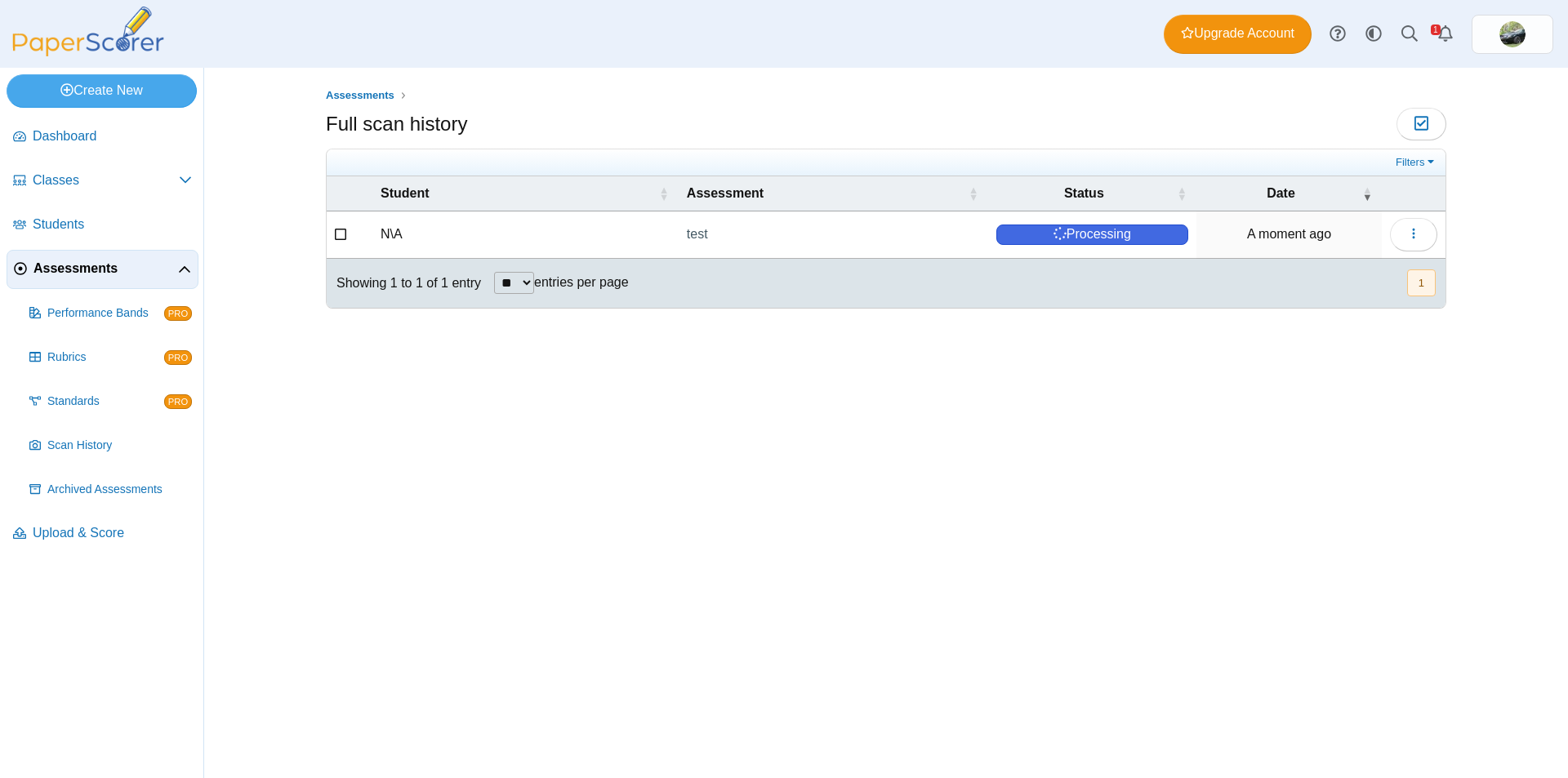
click at [341, 231] on icon at bounding box center [340, 232] width 13 height 11
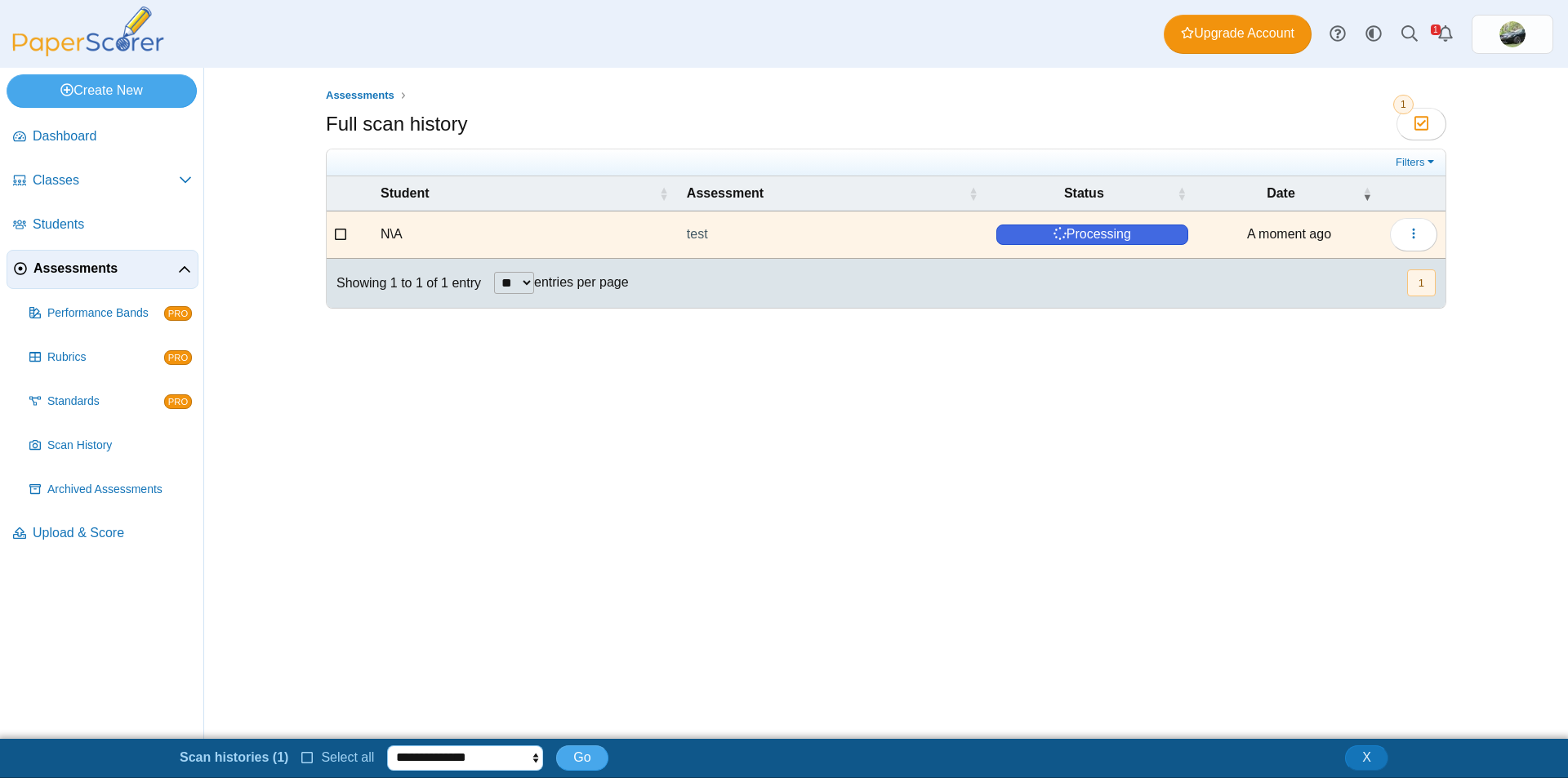
click at [528, 757] on select "**********" at bounding box center [464, 757] width 156 height 24
click at [342, 230] on icon at bounding box center [340, 232] width 13 height 11
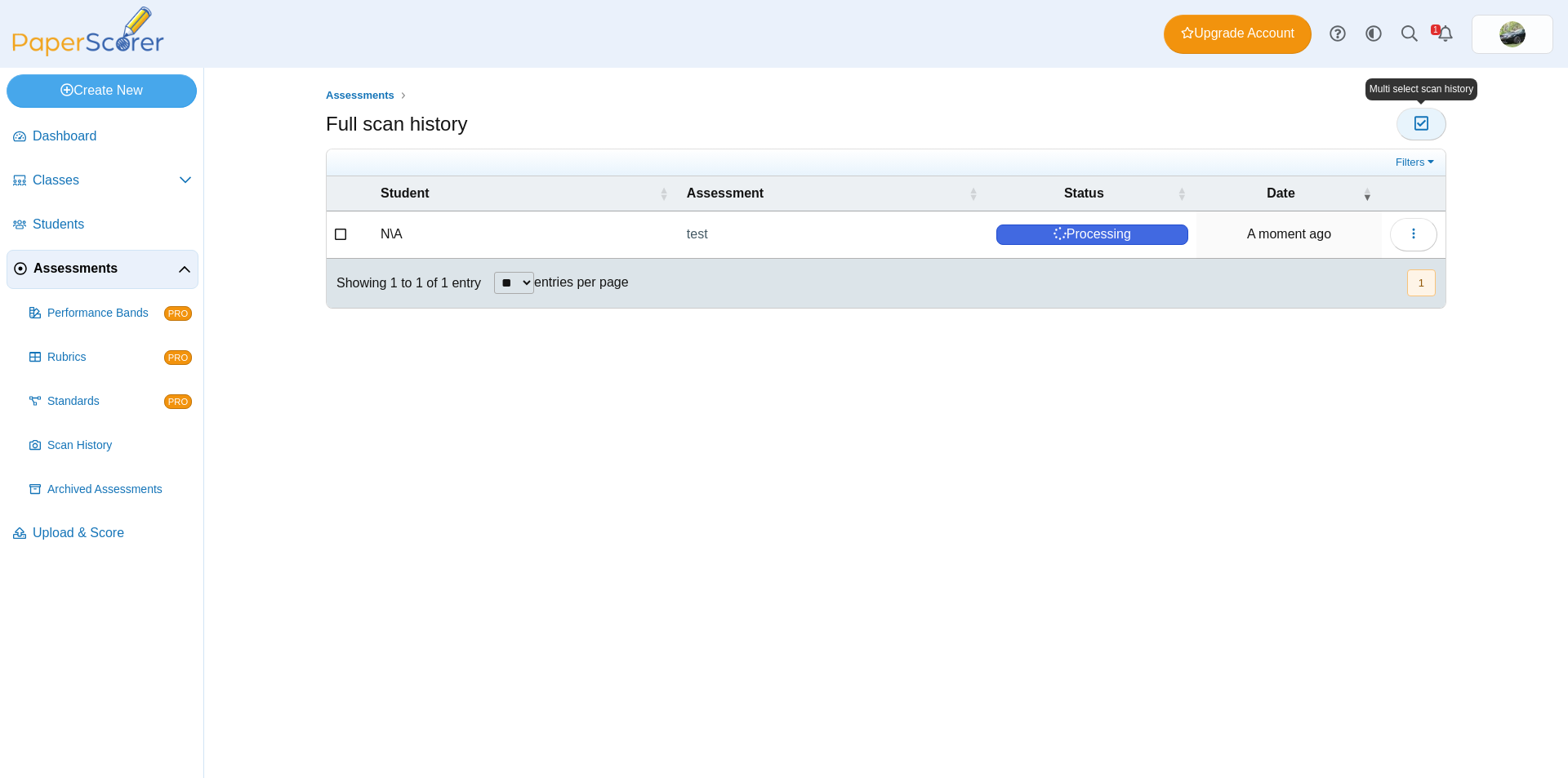
click at [1417, 120] on icon "button" at bounding box center [1421, 124] width 15 height 14
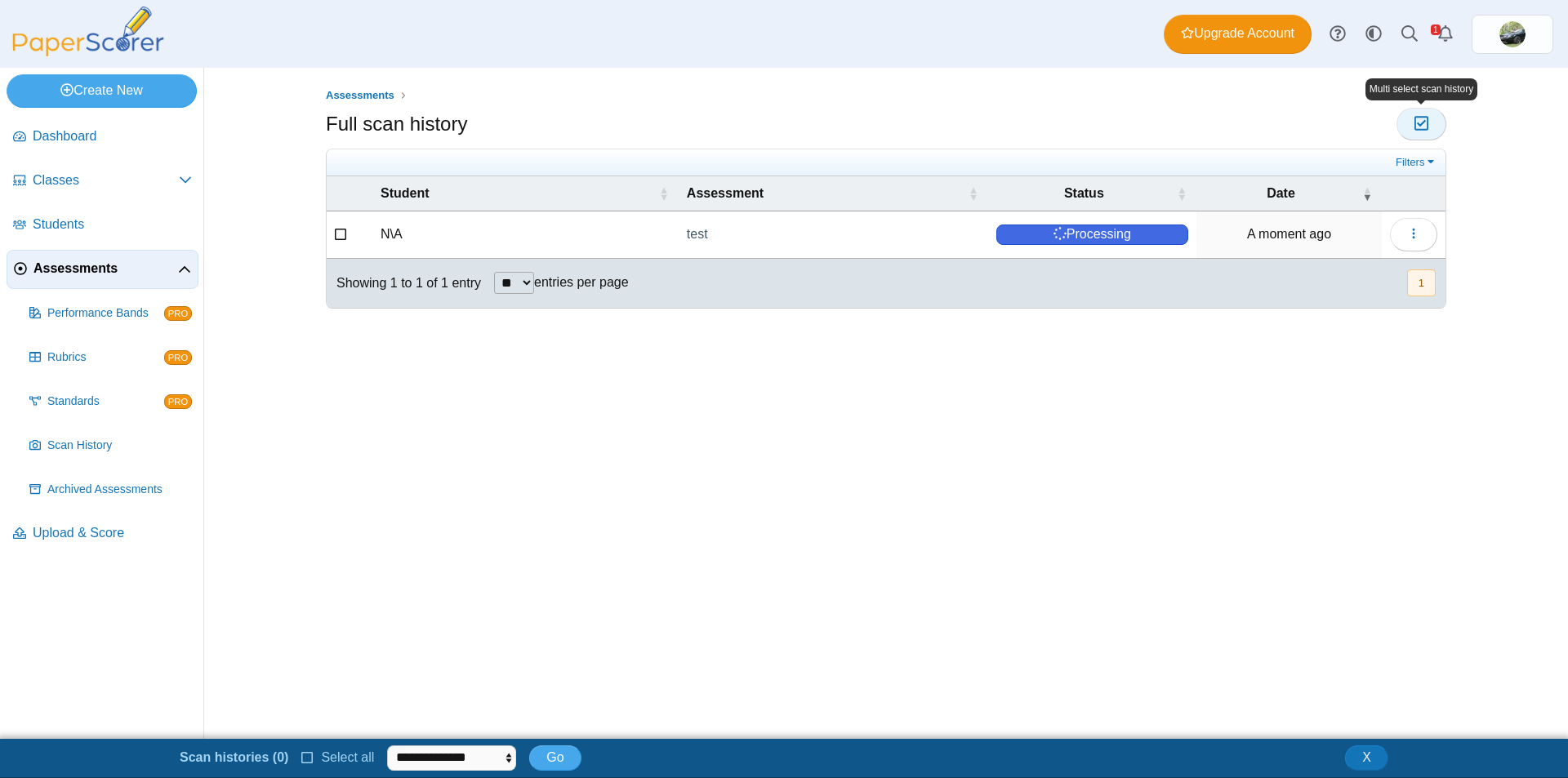
click at [1417, 120] on icon "button" at bounding box center [1421, 124] width 15 height 14
click at [795, 570] on div "Assessments Full scan history Moderation 0" at bounding box center [885, 403] width 1225 height 671
click at [1366, 757] on span "X" at bounding box center [1366, 757] width 9 height 14
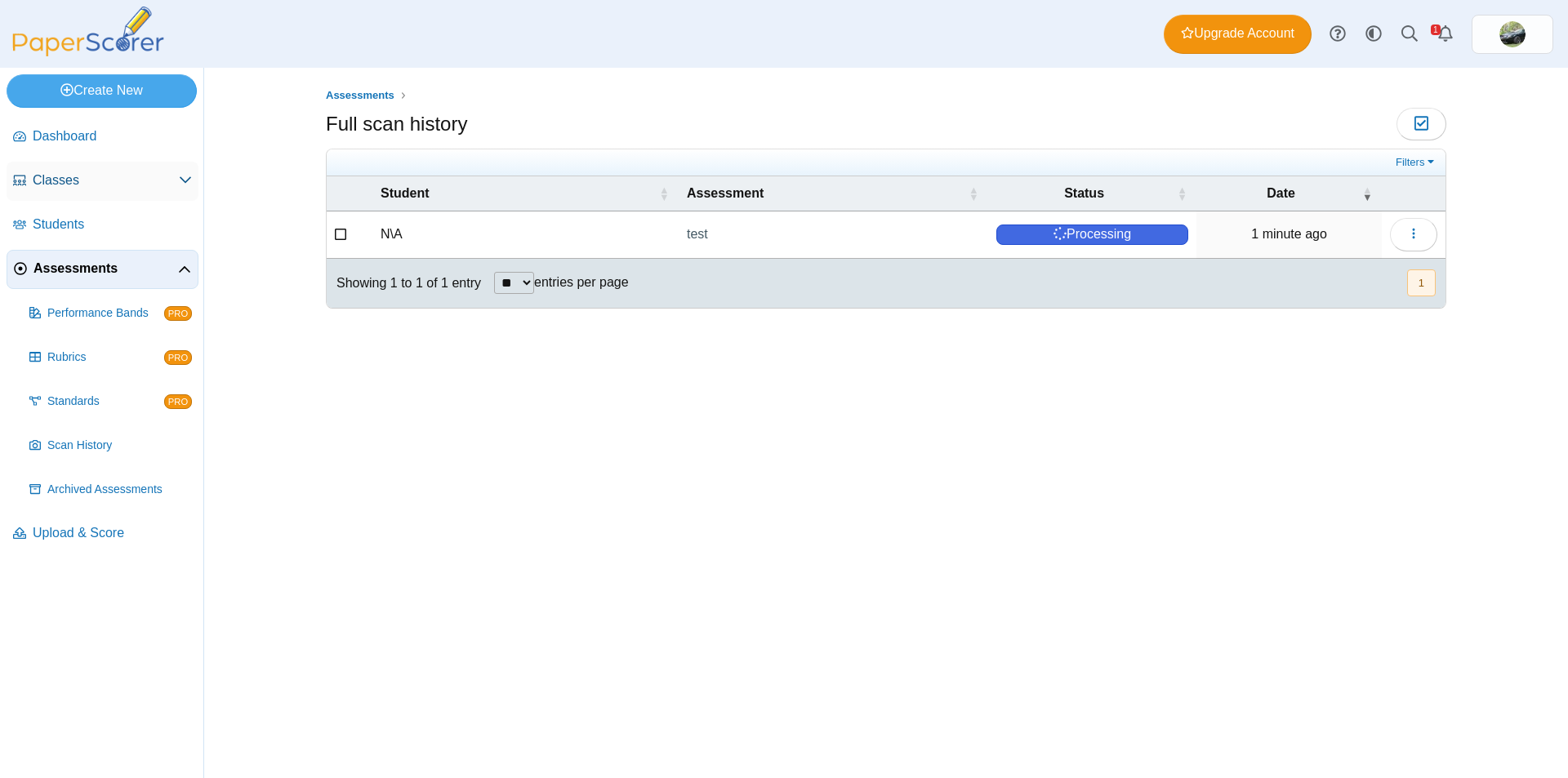
click at [83, 177] on span "Classes" at bounding box center [106, 180] width 146 height 18
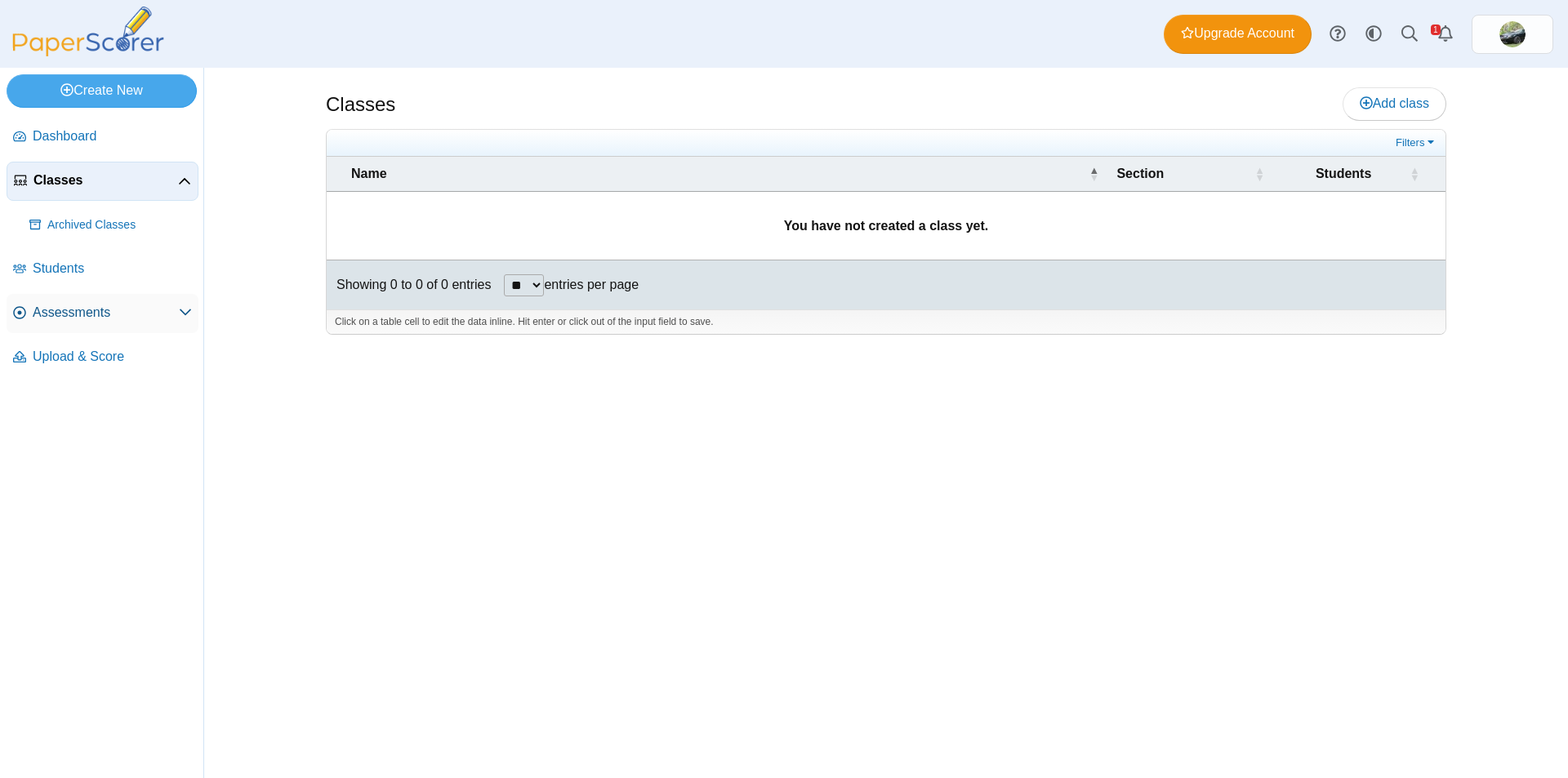
click at [58, 303] on span "Assessments" at bounding box center [106, 312] width 146 height 18
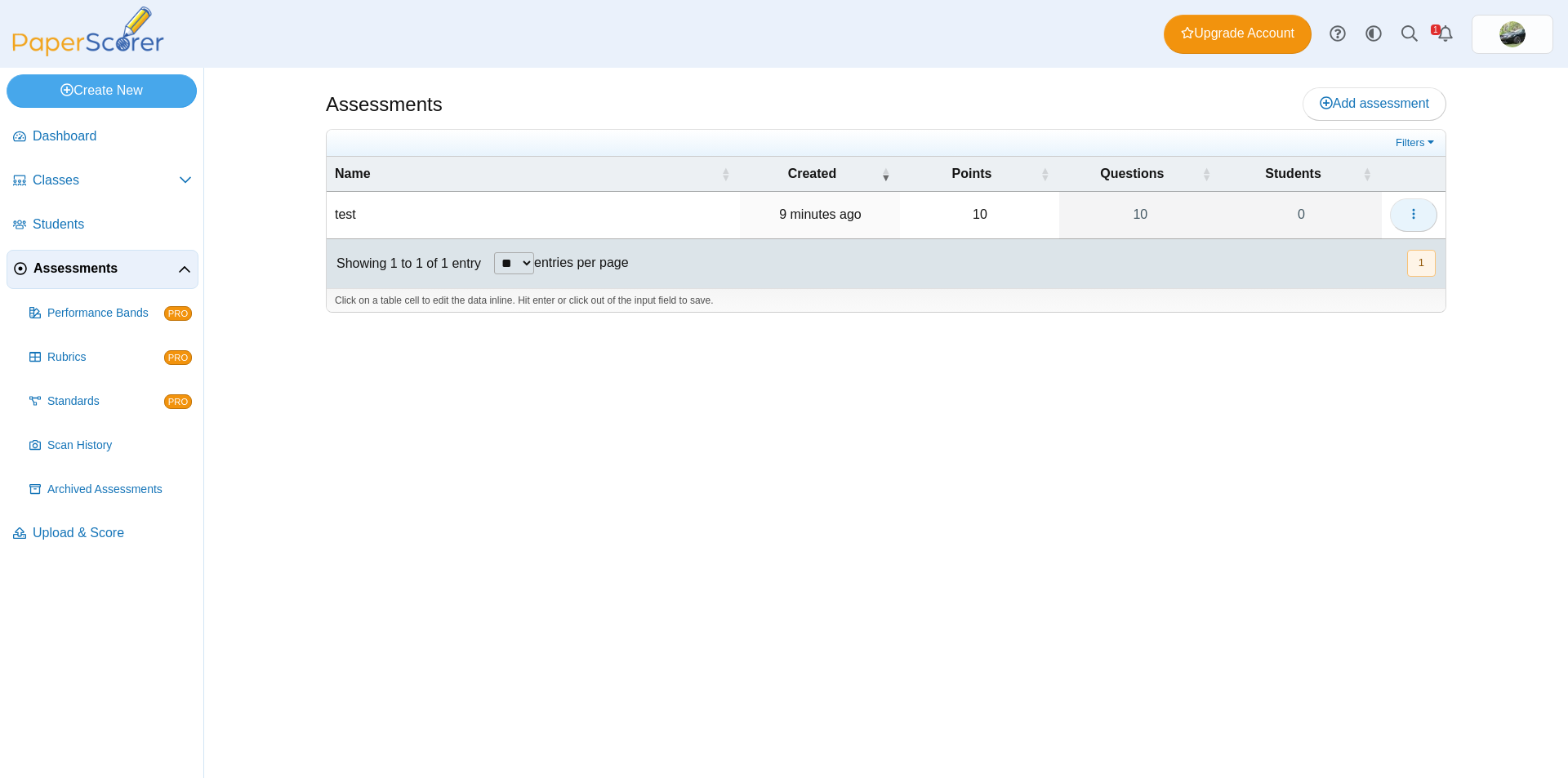
click at [1419, 208] on icon "button" at bounding box center [1413, 213] width 13 height 13
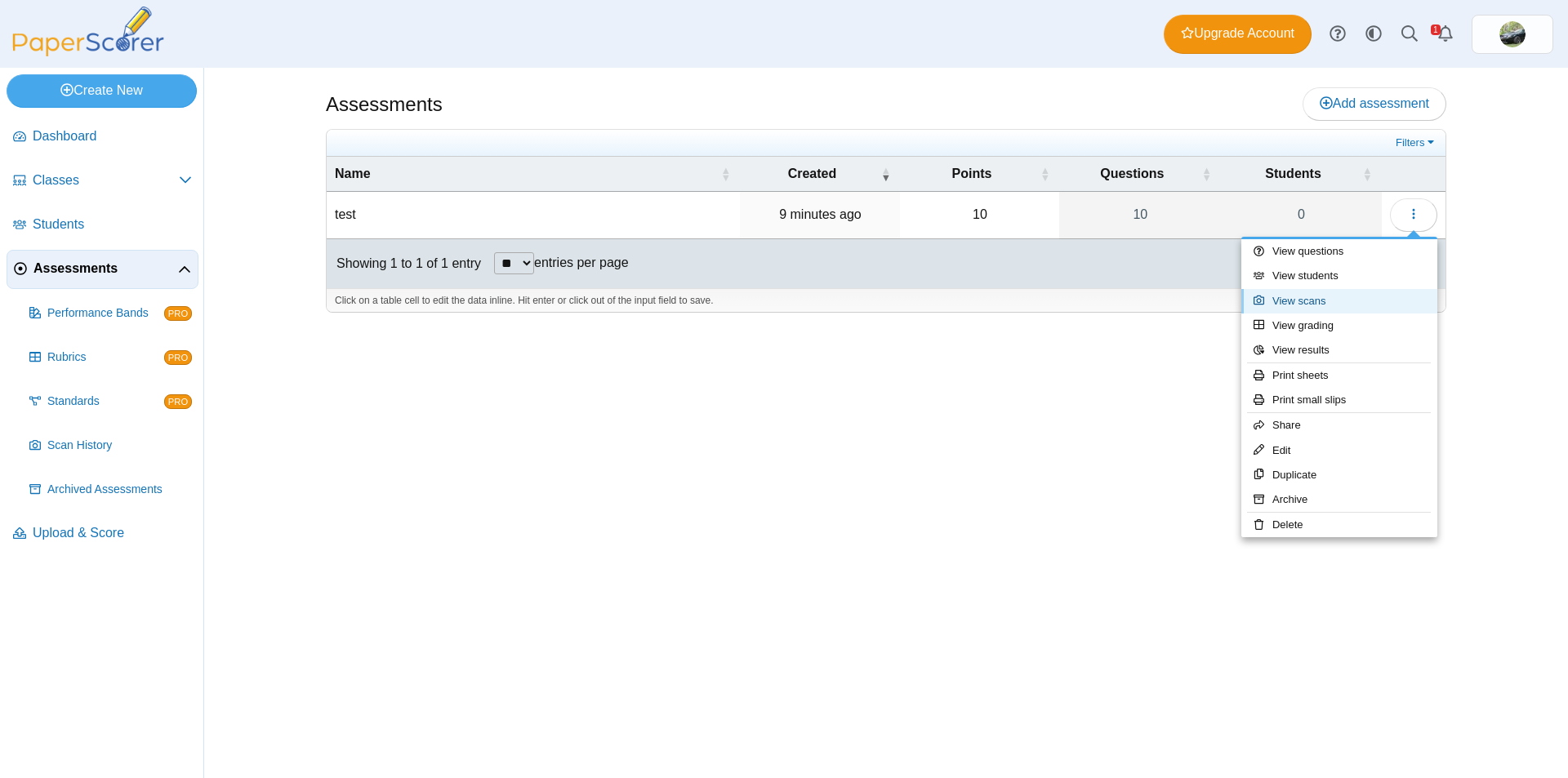
click at [1308, 297] on link "View scans" at bounding box center [1339, 301] width 196 height 24
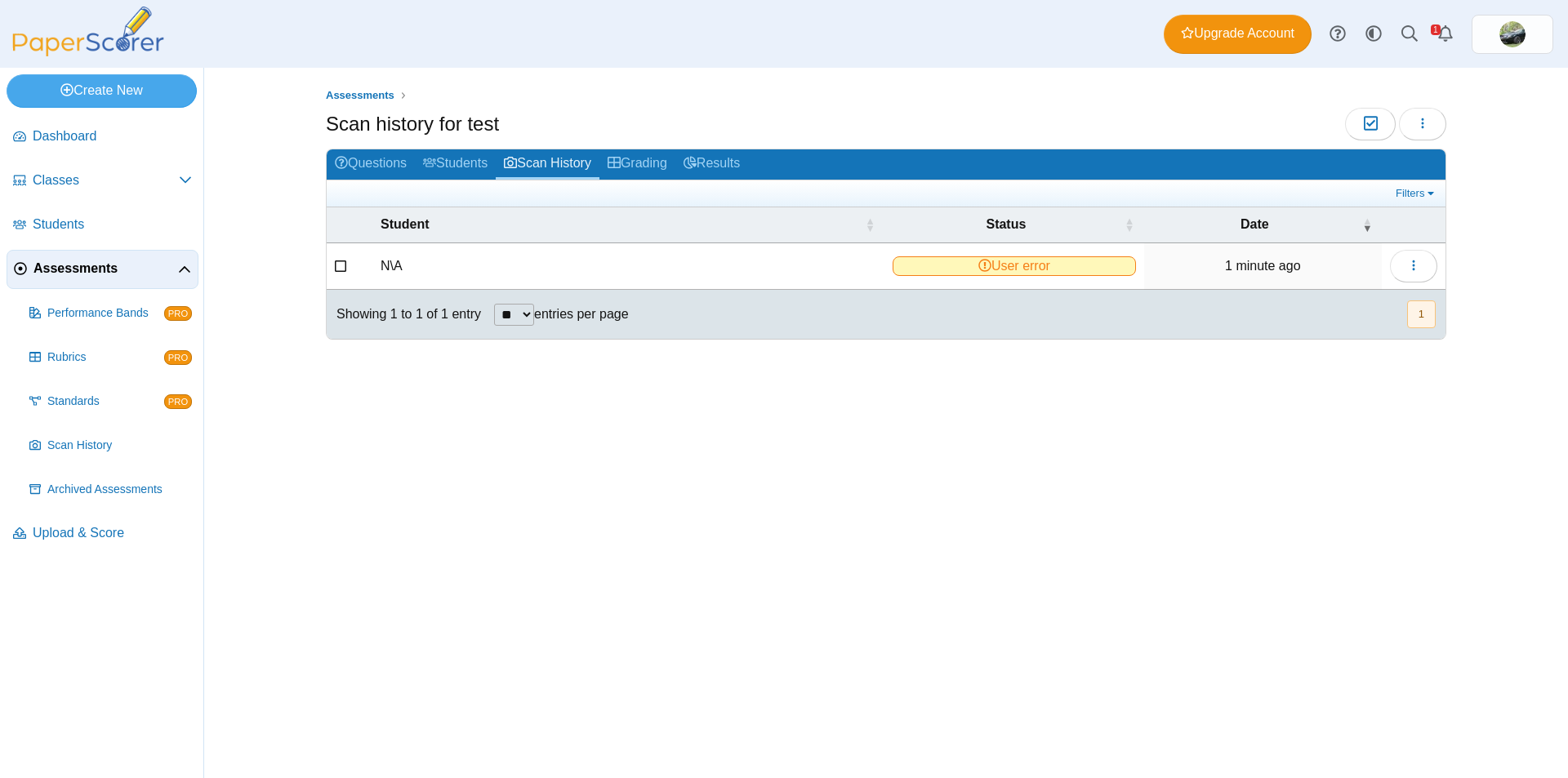
click at [1421, 315] on button "1" at bounding box center [1421, 314] width 28 height 27
click at [1416, 266] on icon "button" at bounding box center [1413, 265] width 13 height 13
click at [1305, 300] on link "View scanned test" at bounding box center [1339, 303] width 196 height 24
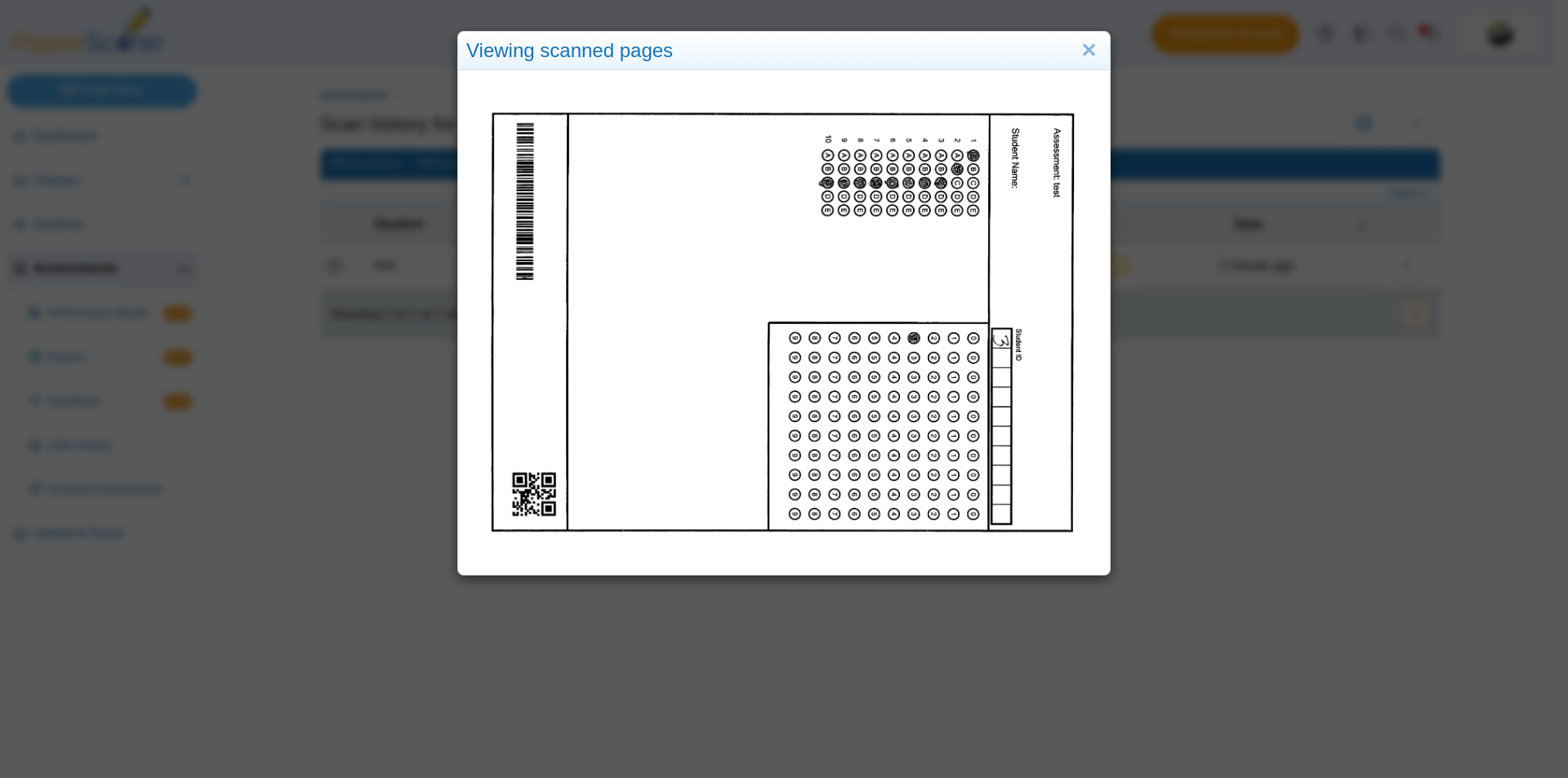
click at [581, 381] on img at bounding box center [783, 320] width 635 height 490
drag, startPoint x: 581, startPoint y: 381, endPoint x: 823, endPoint y: 375, distance: 242.1
click at [823, 375] on img at bounding box center [783, 320] width 635 height 490
click at [1086, 47] on link "Close" at bounding box center [1088, 51] width 25 height 28
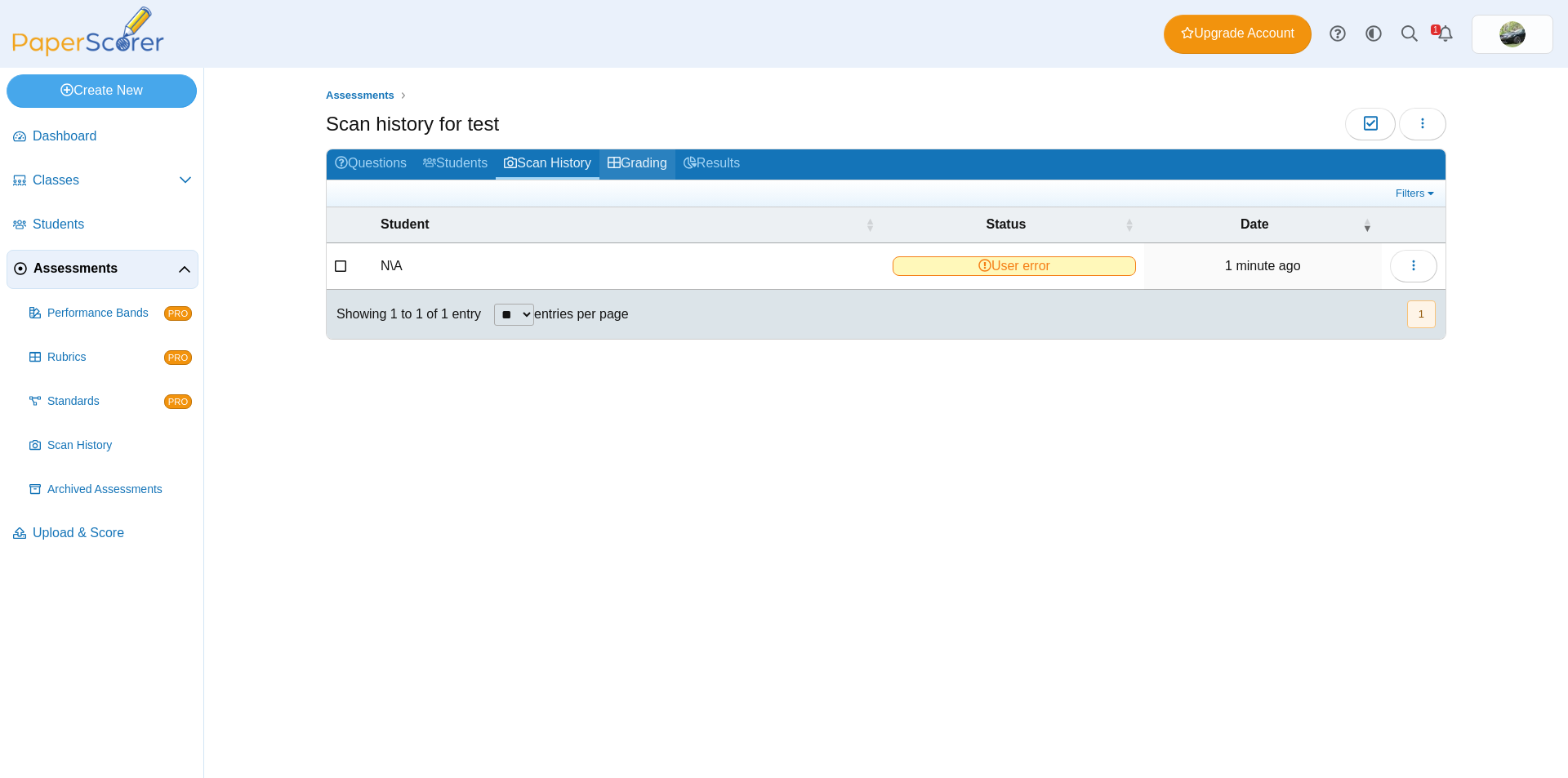
click at [645, 157] on link "Grading" at bounding box center [637, 164] width 76 height 30
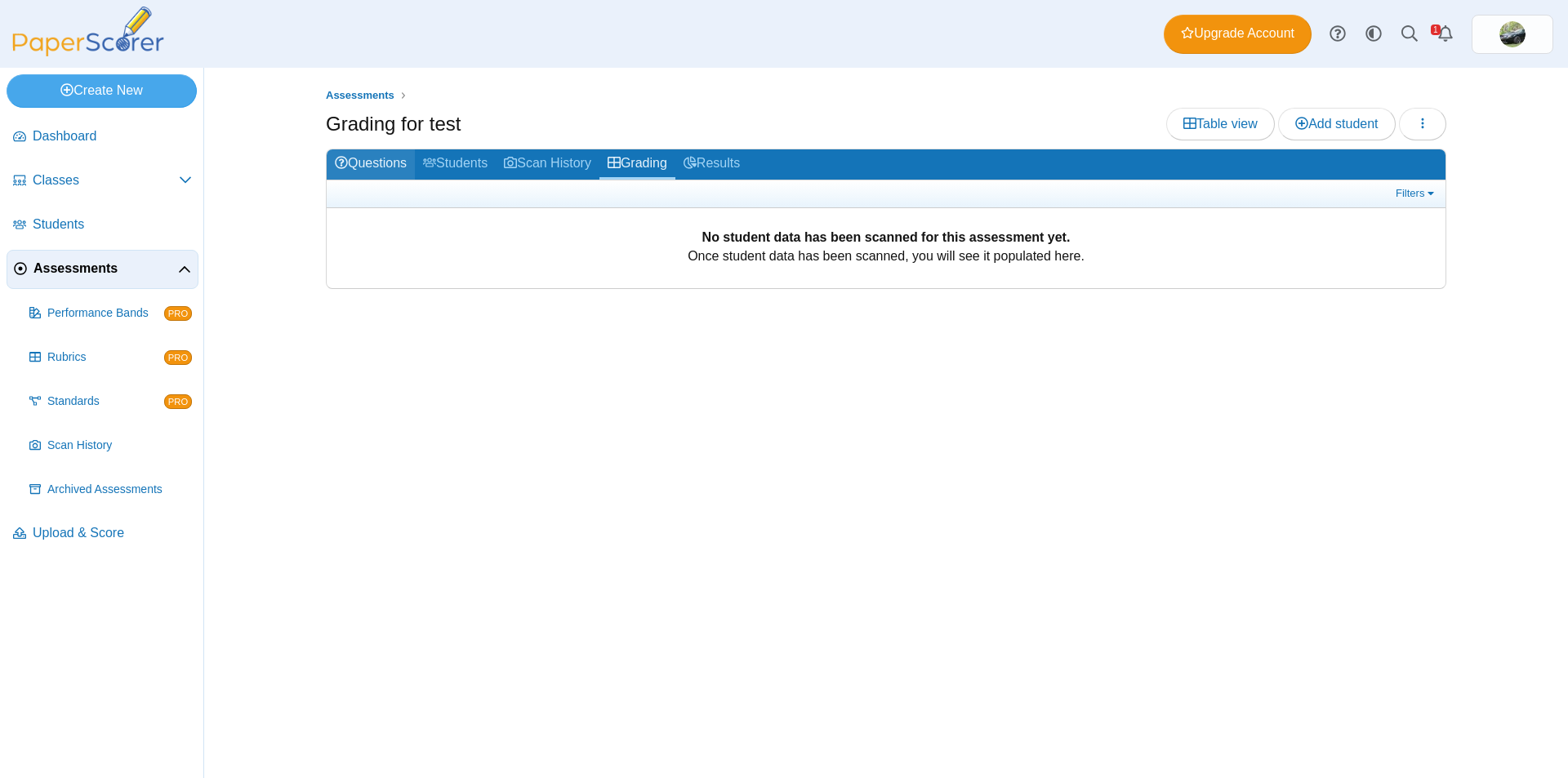
click at [357, 162] on link "Questions" at bounding box center [371, 164] width 89 height 30
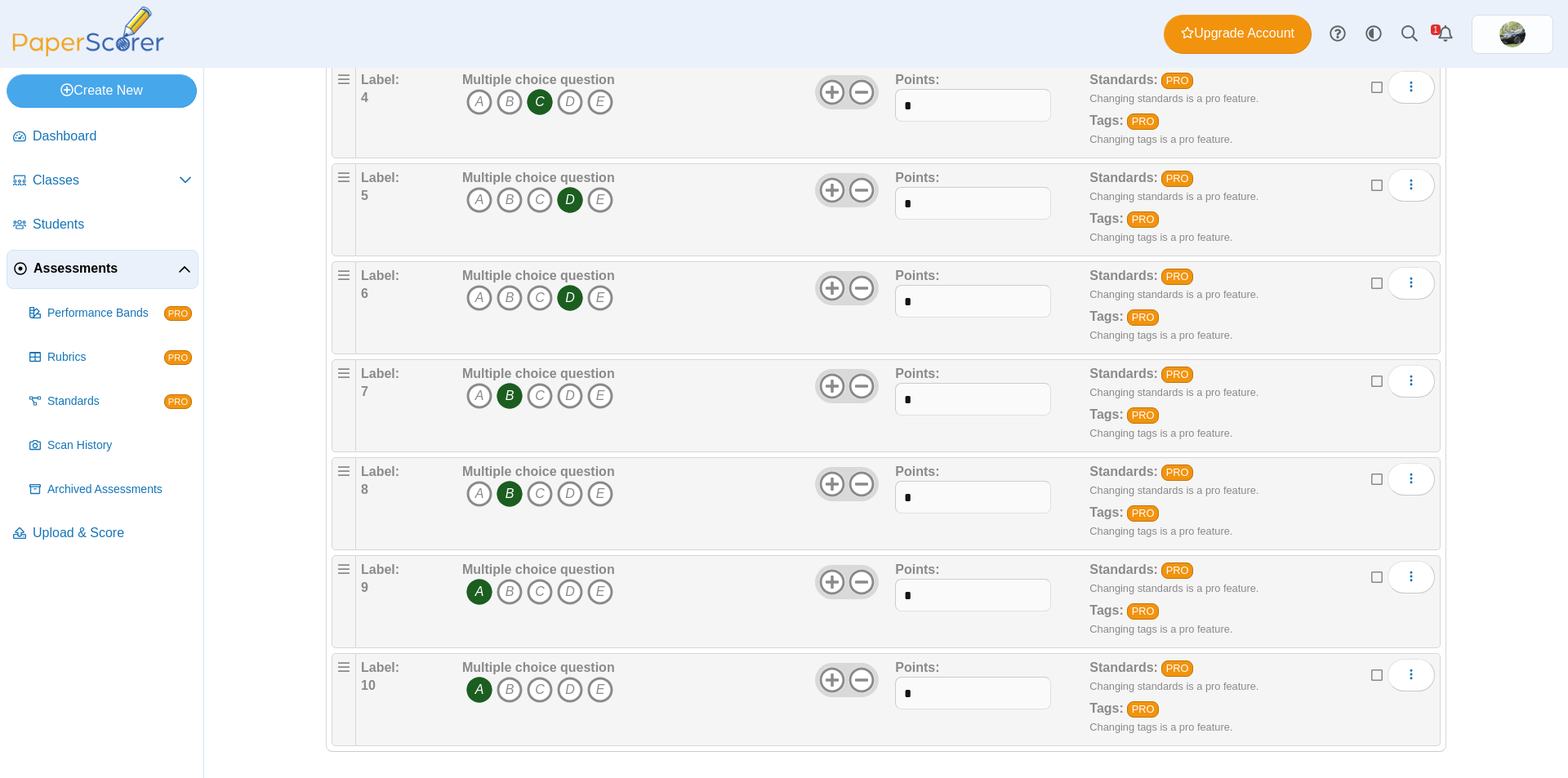
scroll to position [536, 0]
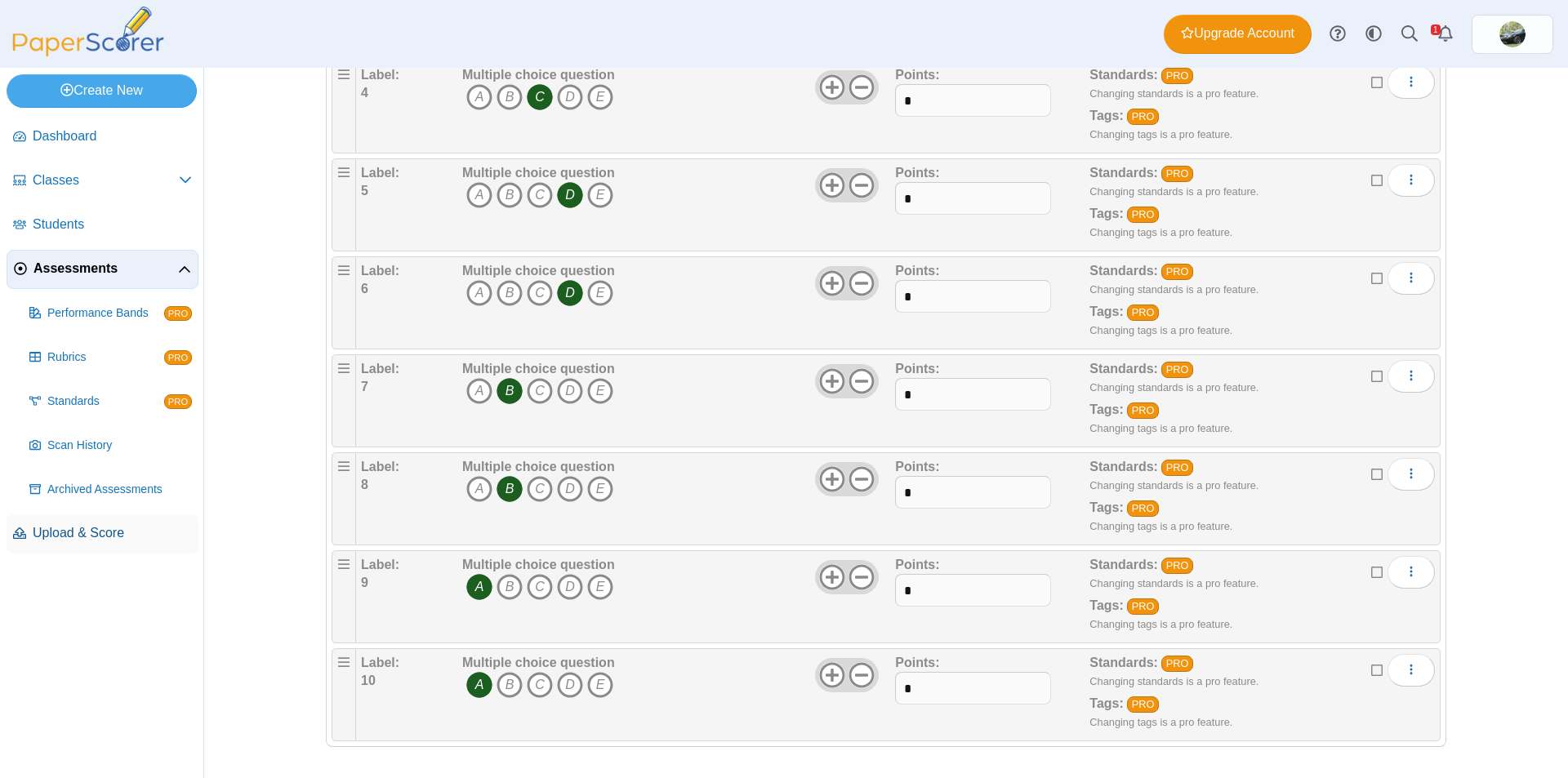
click at [59, 528] on span "Upload & Score" at bounding box center [112, 533] width 159 height 18
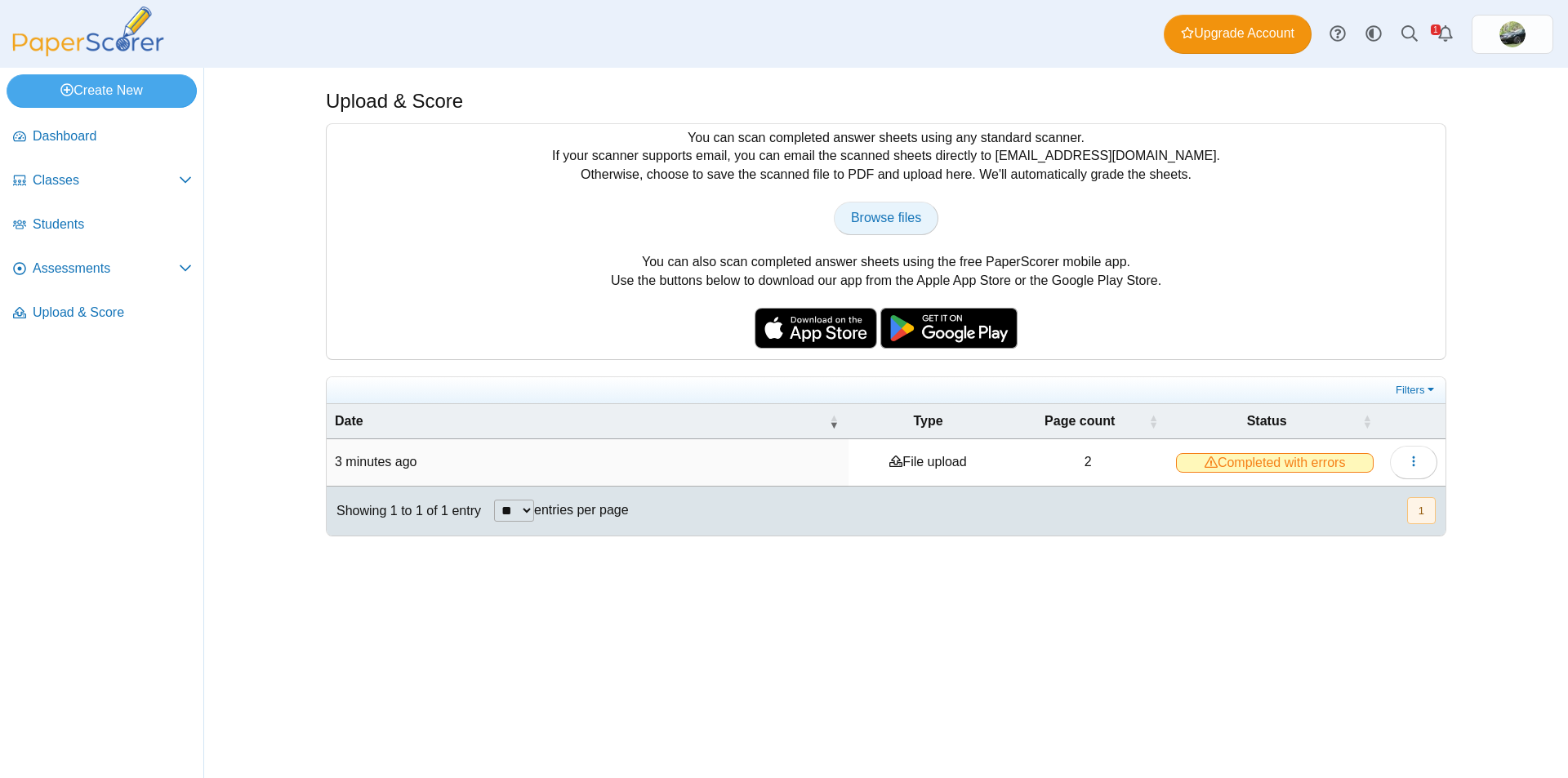
click at [881, 211] on span "Browse files" at bounding box center [886, 217] width 70 height 14
type input "**********"
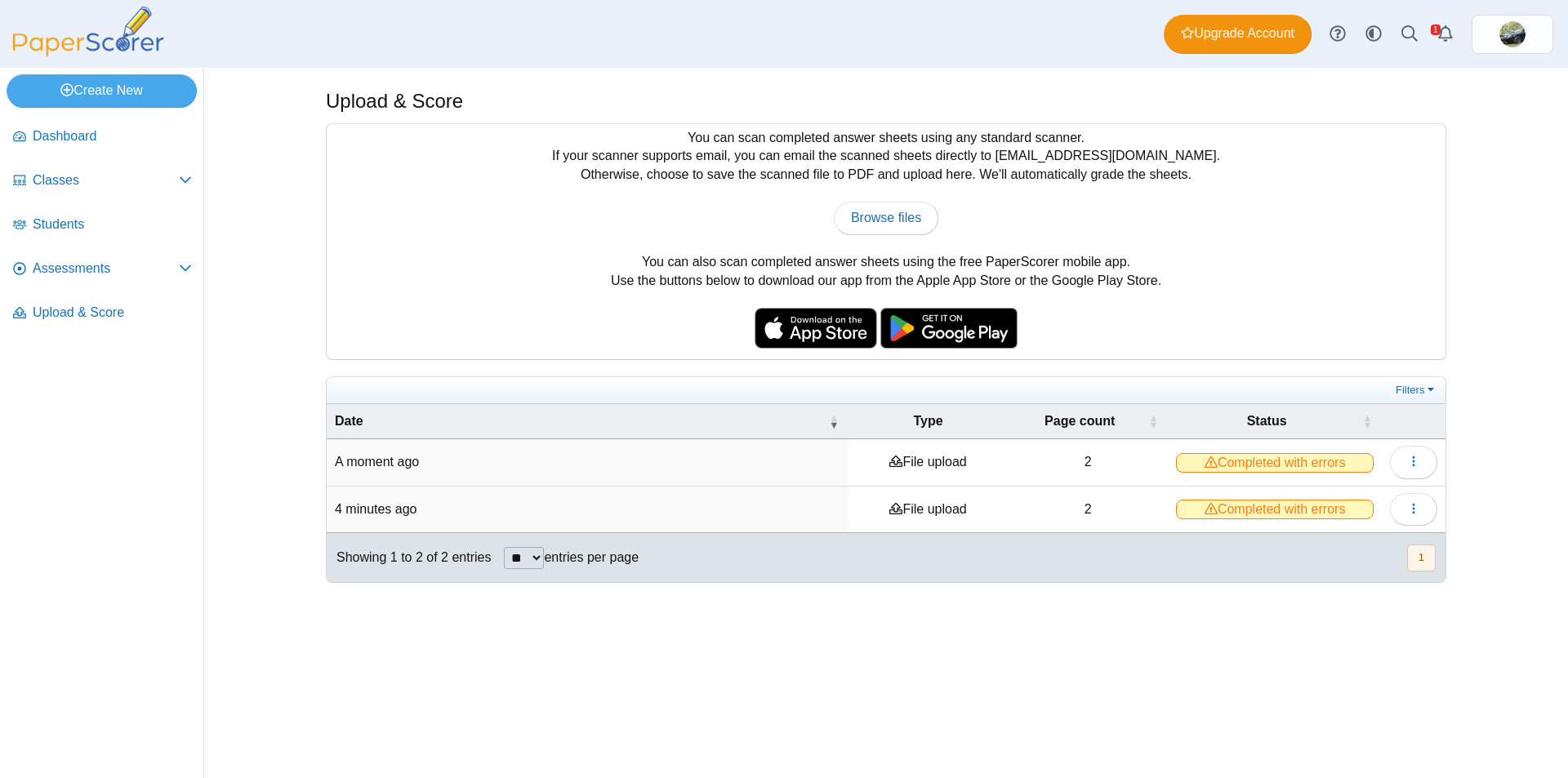
click at [505, 456] on td "A moment ago" at bounding box center [587, 463] width 522 height 46
click at [1413, 457] on use "button" at bounding box center [1412, 462] width 3 height 10
click at [1288, 496] on link "View scanned pages" at bounding box center [1339, 498] width 196 height 24
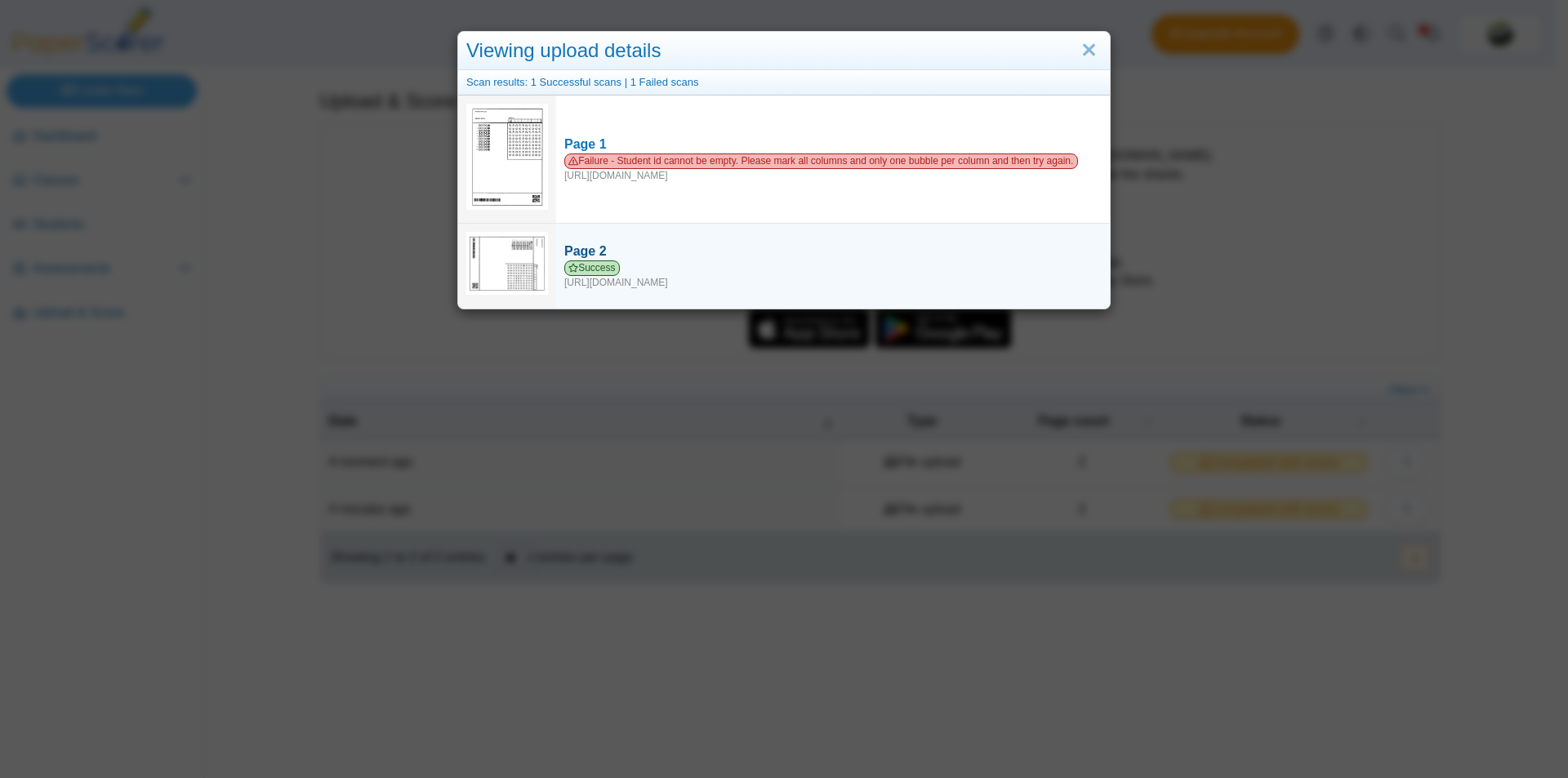
click at [689, 252] on div "Page 2" at bounding box center [832, 251] width 537 height 18
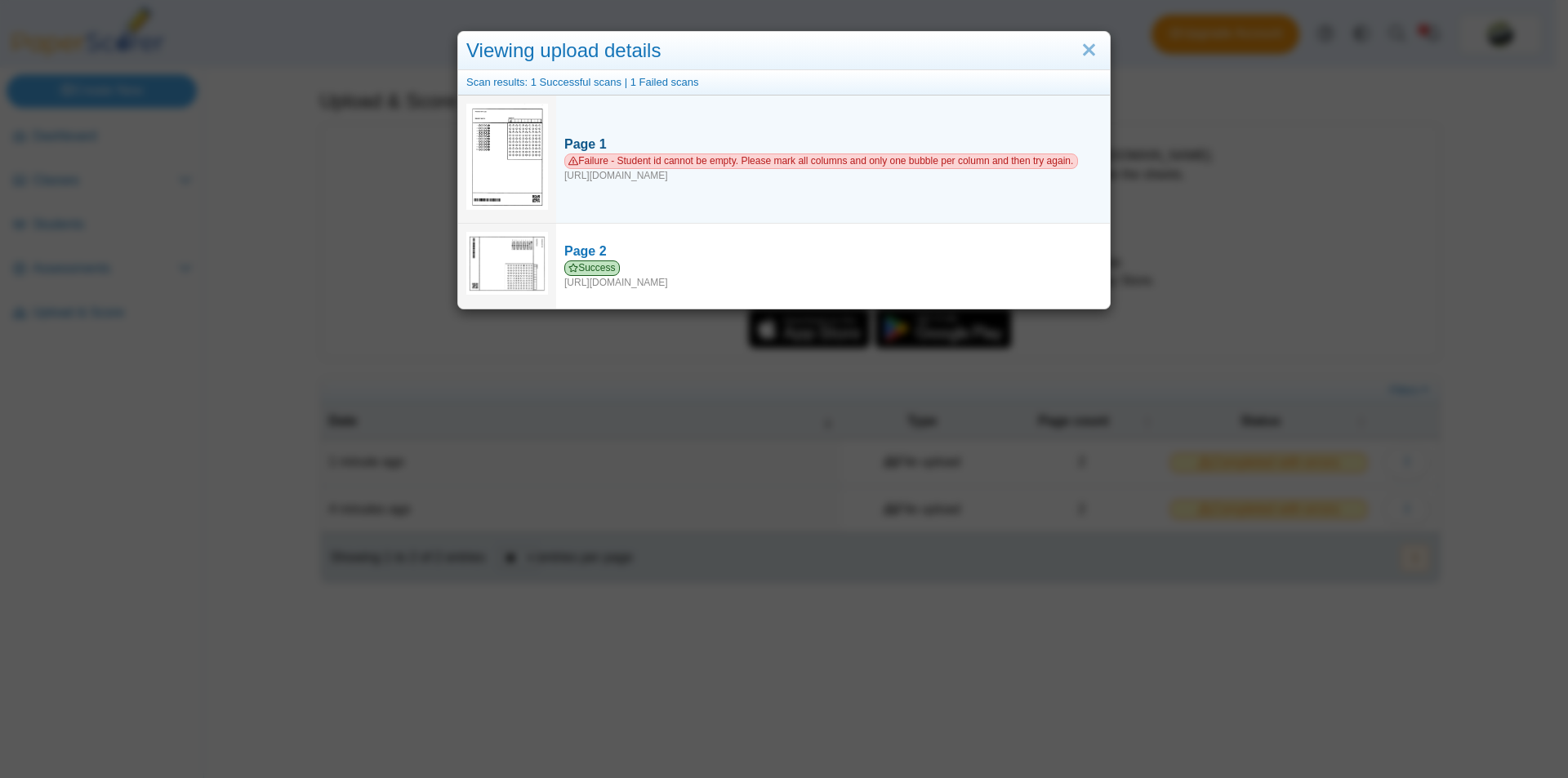
click at [759, 181] on div "Failure - Student id cannot be empty. Please mark all columns and only one bubb…" at bounding box center [832, 168] width 537 height 29
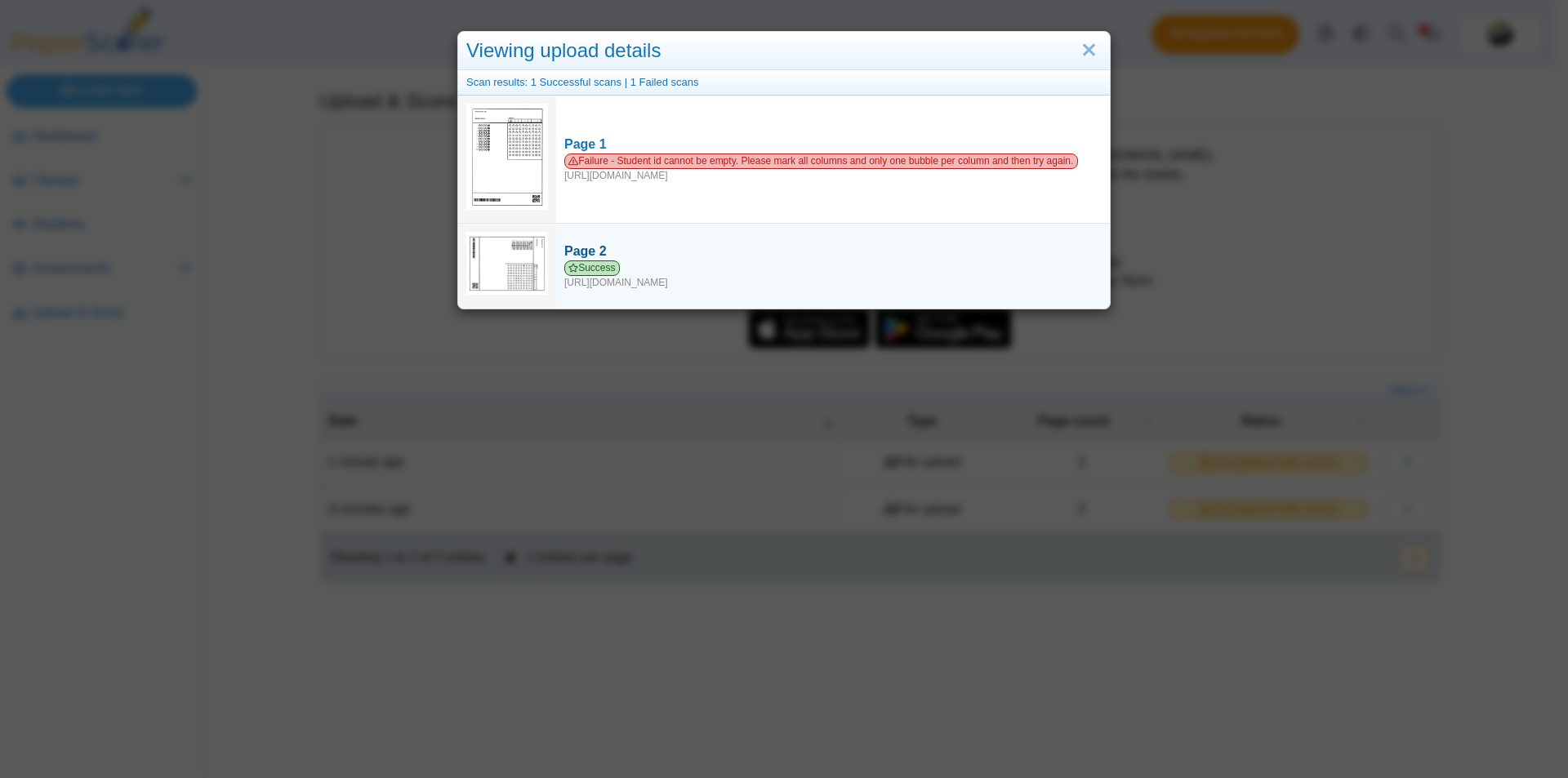
click at [770, 242] on div "Page 2" at bounding box center [832, 251] width 537 height 18
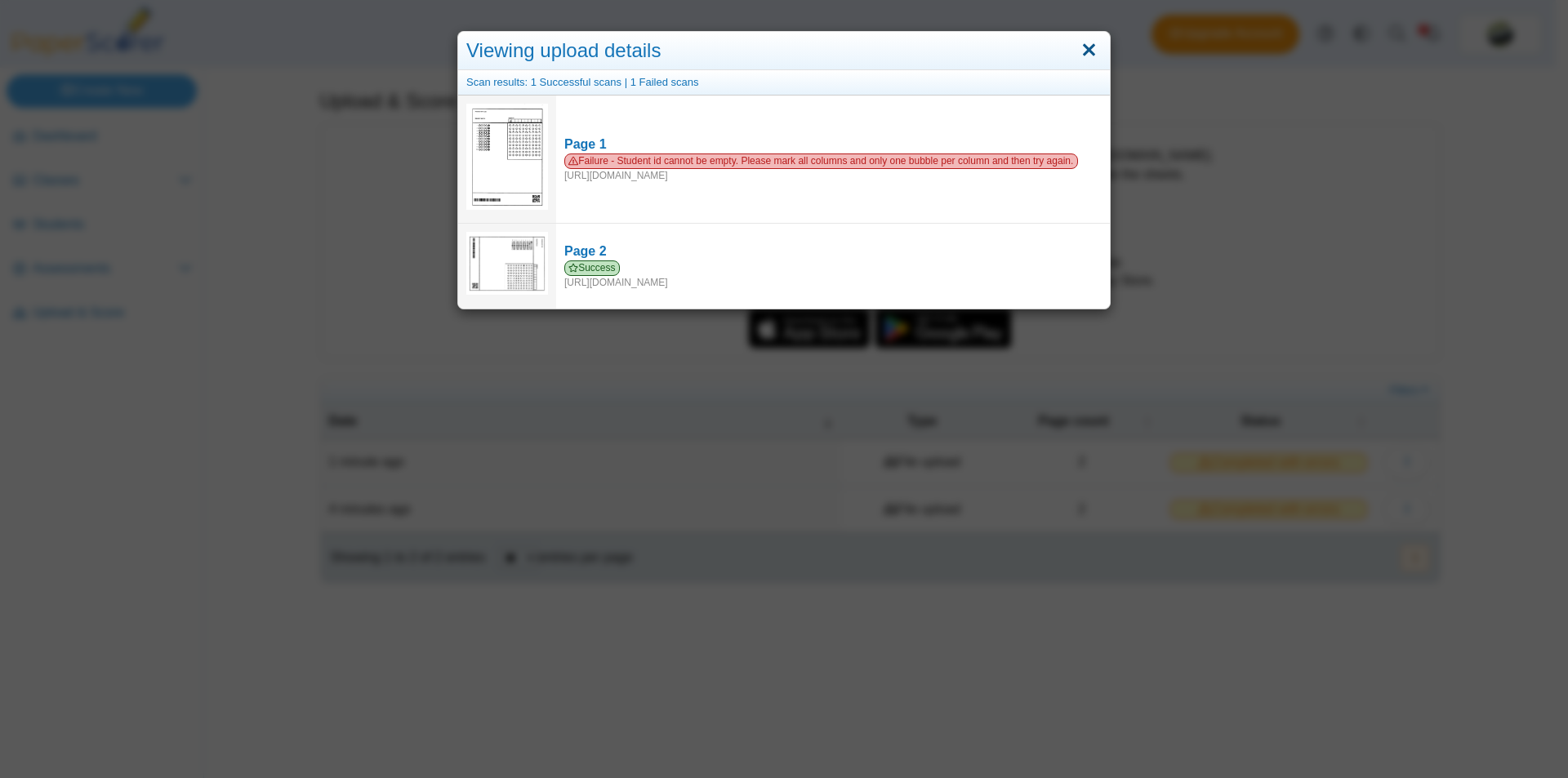
click at [1084, 48] on link "Close" at bounding box center [1088, 51] width 25 height 28
